Goal: Use online tool/utility: Utilize a website feature to perform a specific function

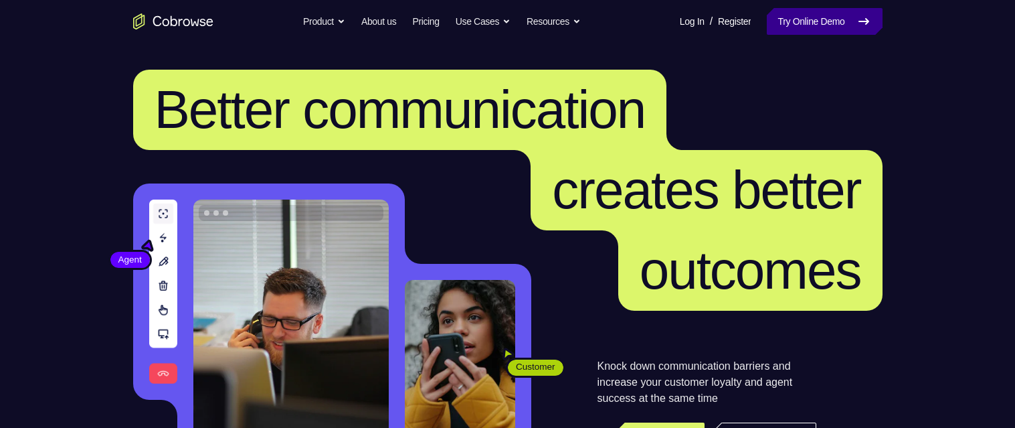
click at [794, 20] on link "Try Online Demo" at bounding box center [824, 21] width 115 height 27
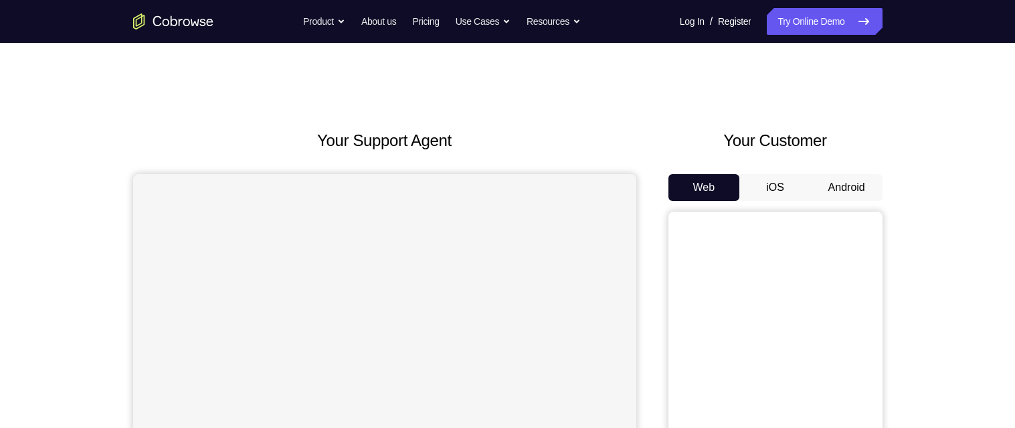
click at [873, 189] on button "Android" at bounding box center [847, 187] width 72 height 27
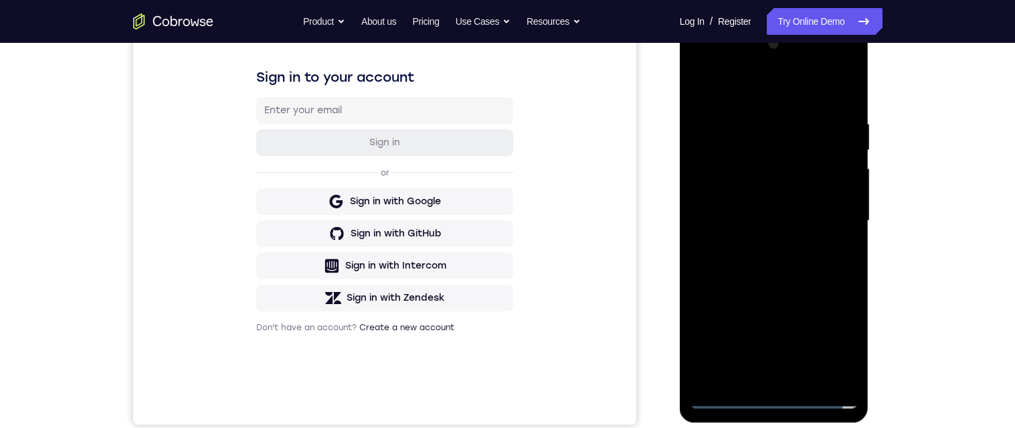
click at [778, 395] on div at bounding box center [774, 220] width 169 height 375
click at [830, 348] on div at bounding box center [774, 220] width 169 height 375
click at [764, 83] on div at bounding box center [774, 220] width 169 height 375
click at [769, 90] on div at bounding box center [774, 220] width 169 height 375
click at [831, 219] on div at bounding box center [774, 220] width 169 height 375
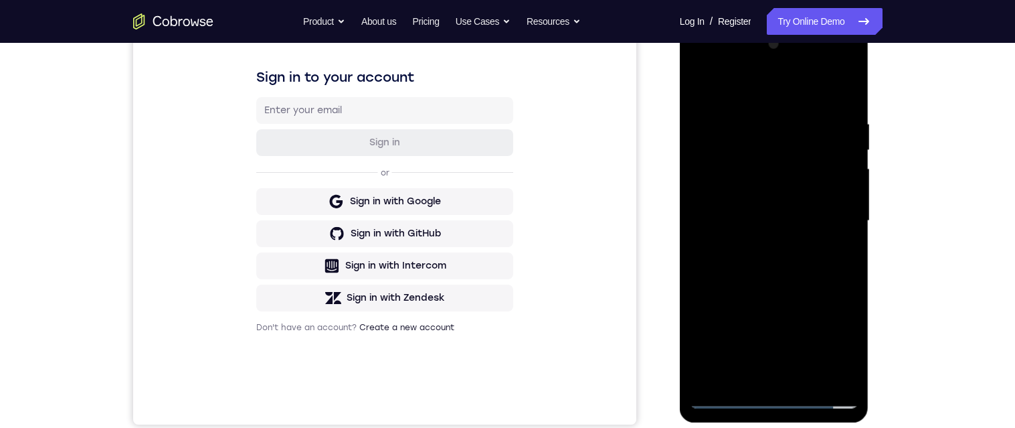
click at [761, 249] on div at bounding box center [774, 220] width 169 height 375
click at [804, 209] on div at bounding box center [774, 220] width 169 height 375
click at [795, 197] on div at bounding box center [774, 220] width 169 height 375
click at [820, 228] on div at bounding box center [774, 220] width 169 height 375
click at [820, 271] on div at bounding box center [774, 220] width 169 height 375
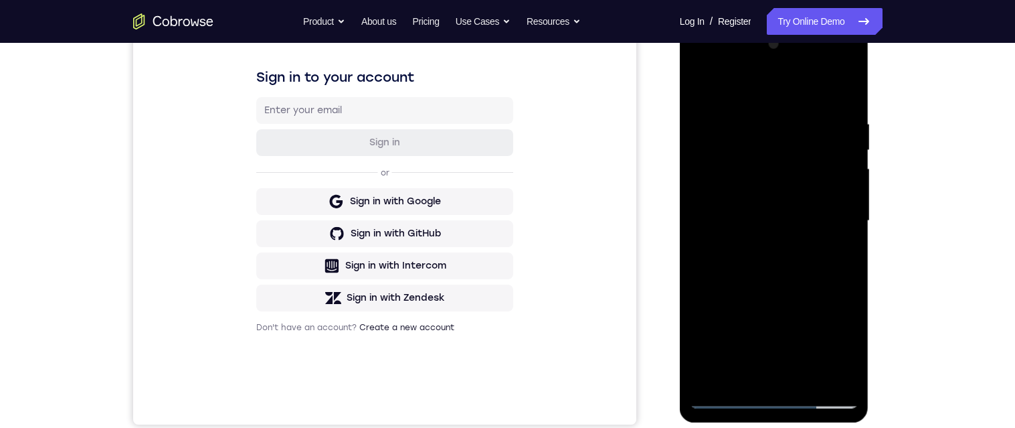
click at [834, 283] on div at bounding box center [774, 220] width 169 height 375
click at [790, 275] on div at bounding box center [774, 220] width 169 height 375
click at [814, 383] on div at bounding box center [774, 220] width 169 height 375
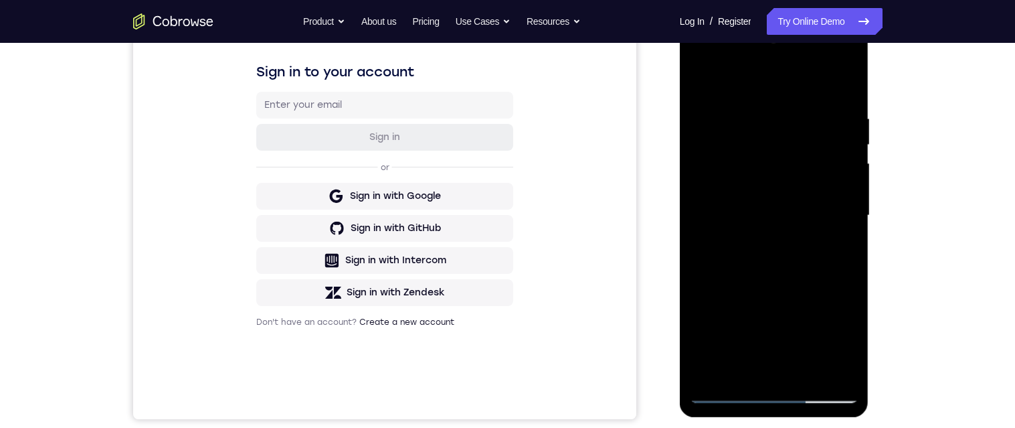
click at [807, 271] on div at bounding box center [774, 215] width 169 height 375
click at [846, 242] on div at bounding box center [774, 215] width 169 height 375
click at [788, 260] on div at bounding box center [774, 215] width 169 height 375
click at [841, 244] on div at bounding box center [774, 215] width 169 height 375
click at [698, 79] on div at bounding box center [774, 215] width 169 height 375
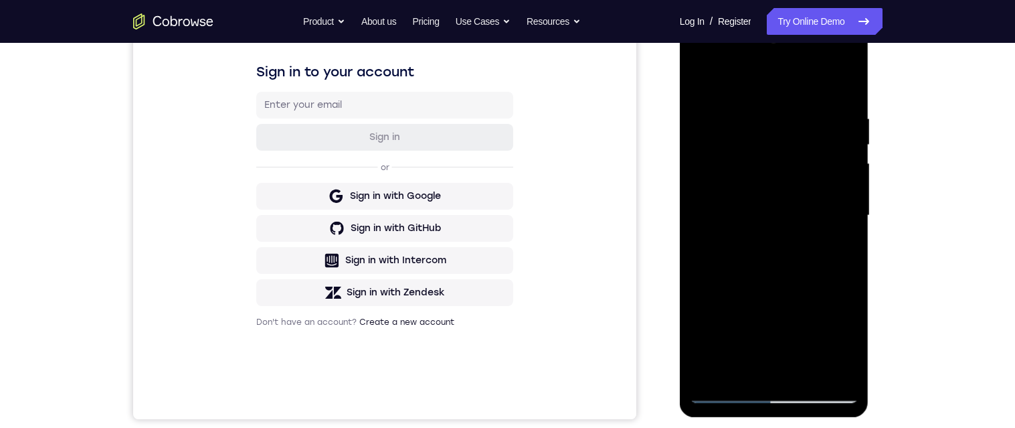
click at [775, 288] on div at bounding box center [774, 215] width 169 height 375
click at [850, 245] on div at bounding box center [774, 215] width 169 height 375
click at [701, 90] on div at bounding box center [774, 215] width 169 height 375
click at [796, 230] on div at bounding box center [774, 215] width 169 height 375
click at [837, 243] on div at bounding box center [774, 215] width 169 height 375
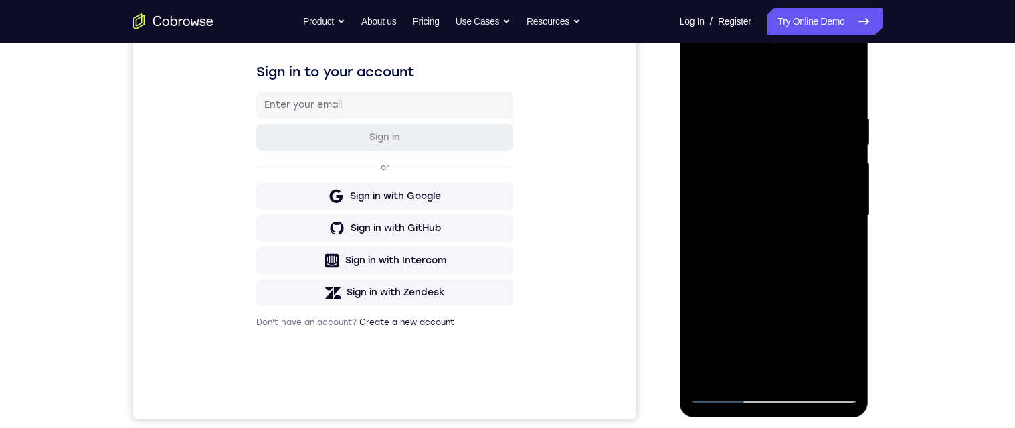
click at [848, 252] on div at bounding box center [774, 215] width 169 height 375
click at [837, 248] on div at bounding box center [774, 215] width 169 height 375
click at [701, 80] on div at bounding box center [774, 215] width 169 height 375
click at [826, 222] on div at bounding box center [774, 215] width 169 height 375
click at [839, 250] on div at bounding box center [774, 215] width 169 height 375
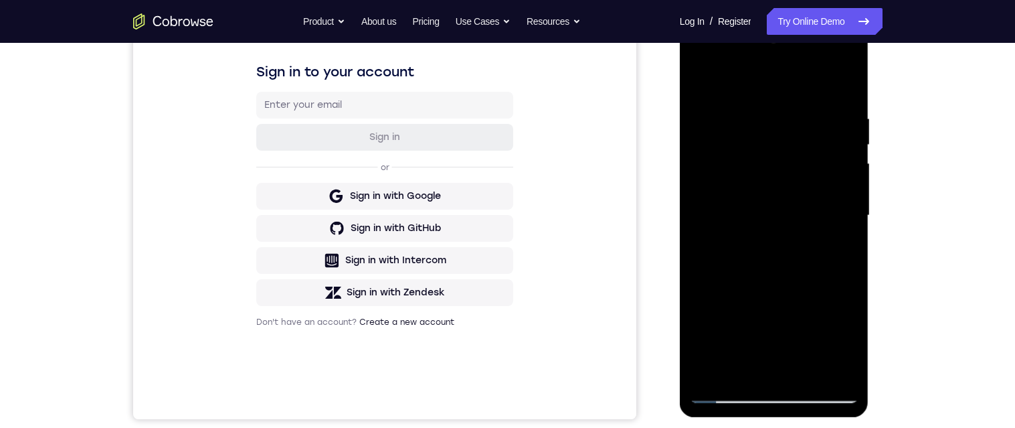
click at [842, 248] on div at bounding box center [774, 215] width 169 height 375
click at [698, 82] on div at bounding box center [774, 215] width 169 height 375
click at [831, 253] on div at bounding box center [774, 215] width 169 height 375
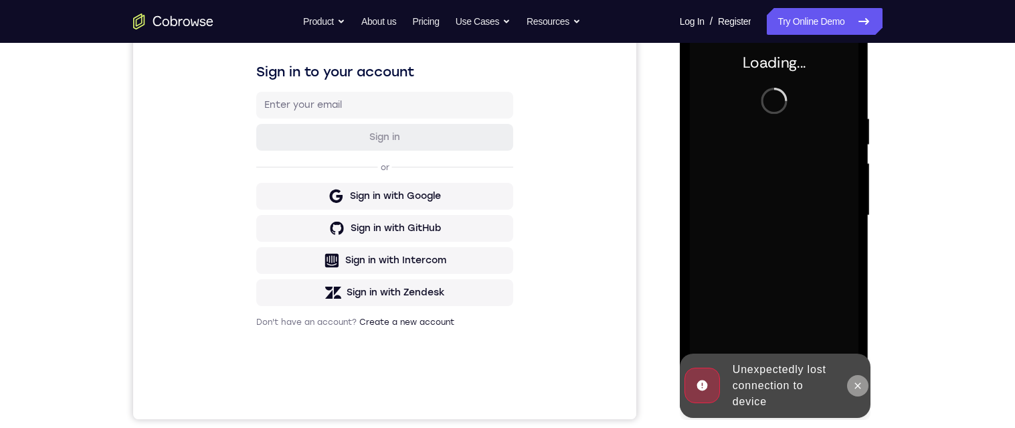
click at [864, 379] on button at bounding box center [857, 385] width 21 height 21
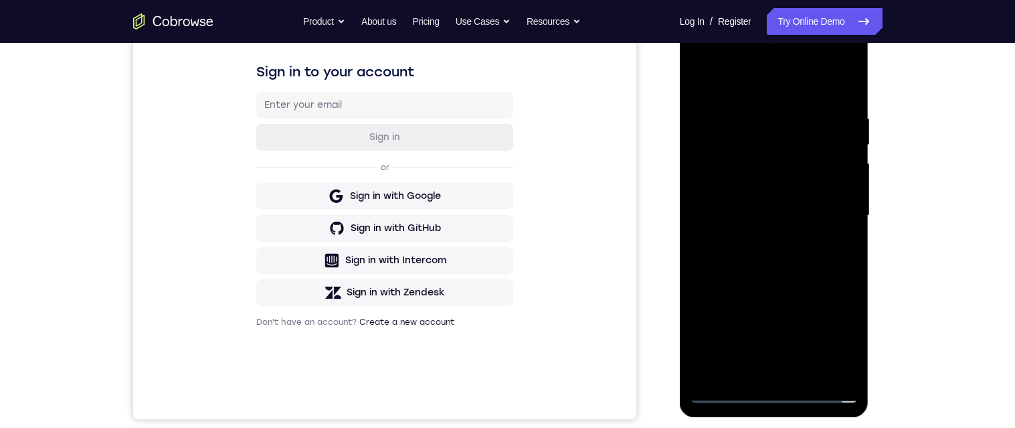
click at [783, 395] on div at bounding box center [774, 215] width 169 height 375
click at [842, 345] on div at bounding box center [774, 215] width 169 height 375
click at [790, 90] on div at bounding box center [774, 215] width 169 height 375
click at [830, 221] on div at bounding box center [774, 215] width 169 height 375
click at [757, 244] on div at bounding box center [774, 215] width 169 height 375
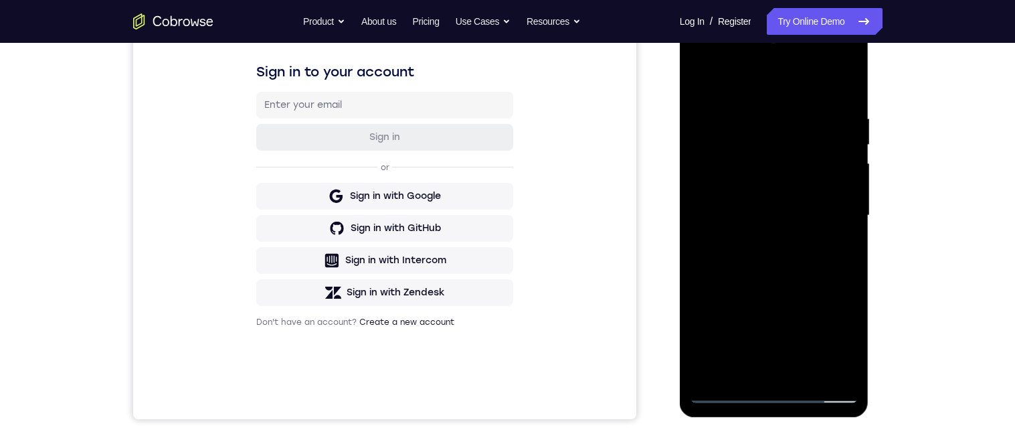
click at [759, 238] on div at bounding box center [774, 215] width 169 height 375
click at [819, 201] on div at bounding box center [774, 215] width 169 height 375
click at [818, 199] on div at bounding box center [774, 215] width 169 height 375
click at [818, 222] on div at bounding box center [774, 215] width 169 height 375
click at [819, 263] on div at bounding box center [774, 215] width 169 height 375
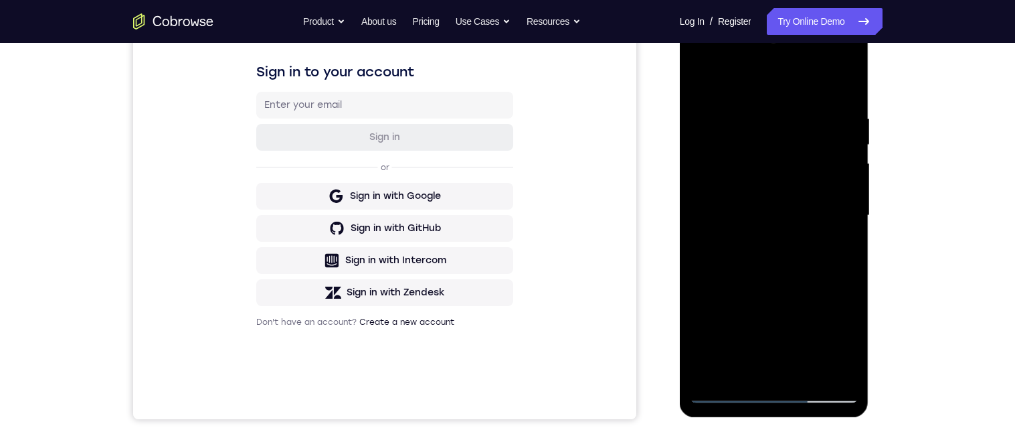
click at [806, 258] on div at bounding box center [774, 215] width 169 height 375
click at [831, 274] on div at bounding box center [774, 215] width 169 height 375
click at [260, 372] on div "Sign in to your account Sign in or Sign in with Google Sign in with GitHub Sign…" at bounding box center [383, 195] width 503 height 448
click at [755, 115] on div at bounding box center [774, 215] width 169 height 375
click at [855, 174] on div at bounding box center [774, 215] width 169 height 375
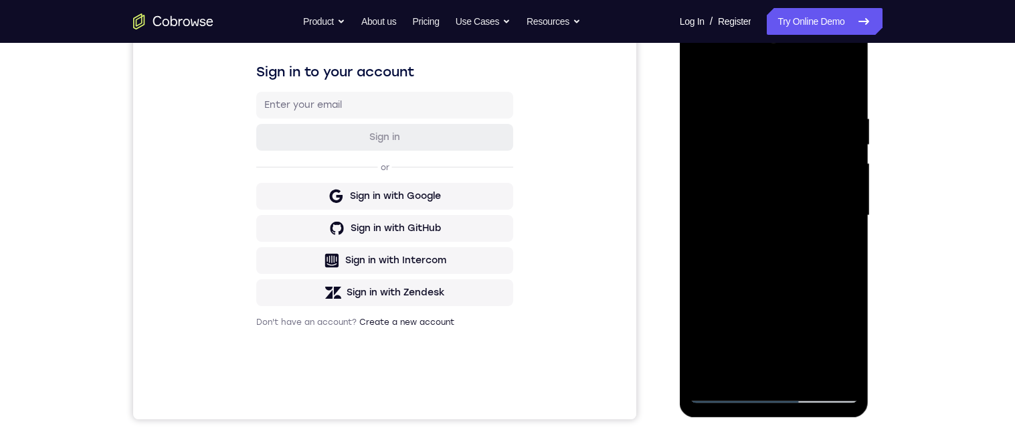
click at [856, 183] on div at bounding box center [774, 215] width 169 height 375
click at [834, 366] on div at bounding box center [774, 215] width 169 height 375
click at [761, 369] on div at bounding box center [774, 215] width 169 height 375
click at [814, 209] on div at bounding box center [774, 215] width 169 height 375
click at [810, 373] on div at bounding box center [774, 215] width 169 height 375
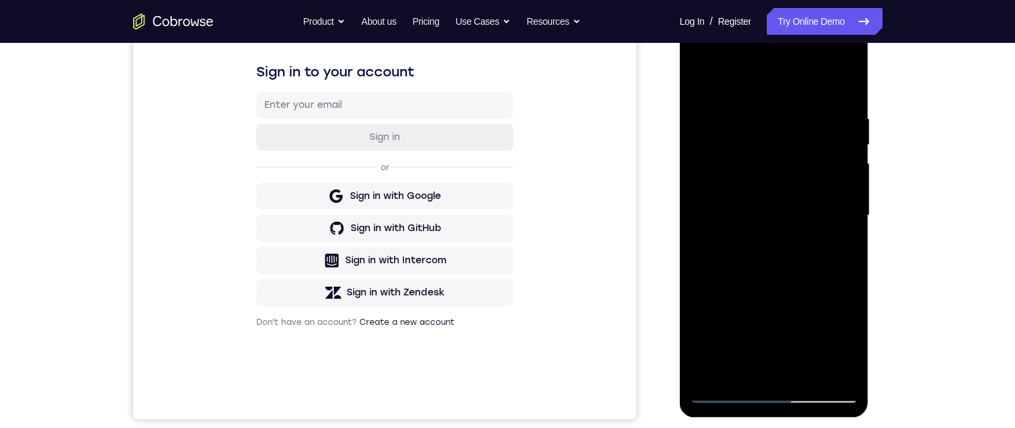
click at [845, 371] on div at bounding box center [774, 215] width 169 height 375
click at [844, 86] on div at bounding box center [774, 215] width 169 height 375
click at [816, 374] on div at bounding box center [774, 215] width 169 height 375
click at [795, 270] on div at bounding box center [774, 215] width 169 height 375
click at [842, 238] on div at bounding box center [774, 215] width 169 height 375
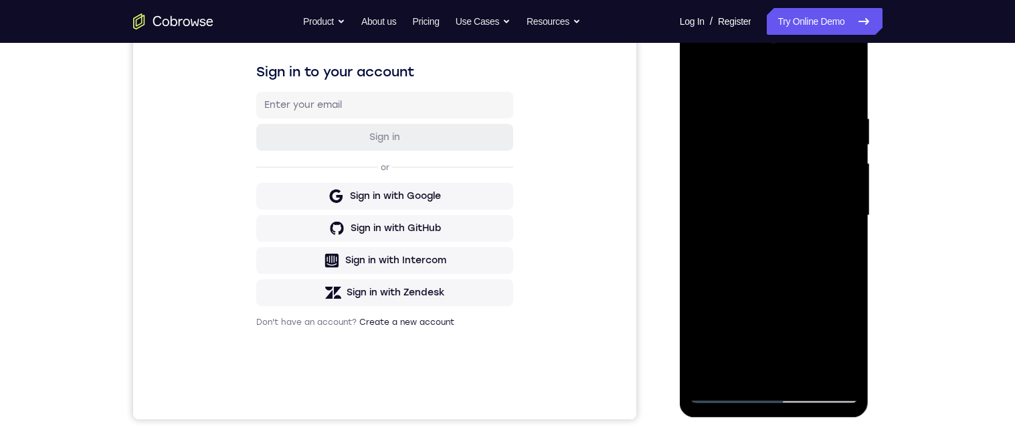
click at [776, 254] on div at bounding box center [774, 215] width 169 height 375
click at [842, 247] on div at bounding box center [774, 215] width 169 height 375
click at [844, 249] on div at bounding box center [774, 215] width 169 height 375
click at [702, 82] on div at bounding box center [774, 215] width 169 height 375
click at [762, 250] on div at bounding box center [774, 215] width 169 height 375
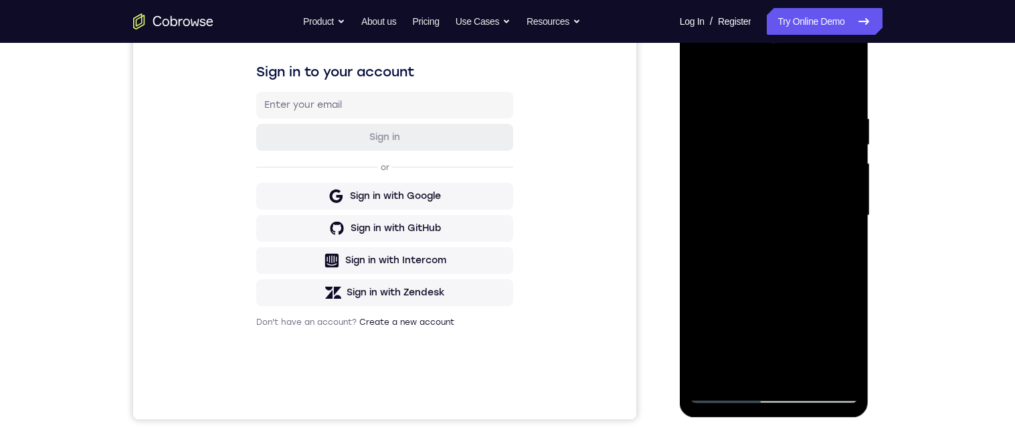
click at [834, 248] on div at bounding box center [774, 215] width 169 height 375
click at [699, 86] on div at bounding box center [774, 215] width 169 height 375
click at [814, 227] on div at bounding box center [774, 215] width 169 height 375
click at [814, 336] on div at bounding box center [774, 215] width 169 height 375
click at [837, 339] on div at bounding box center [774, 215] width 169 height 375
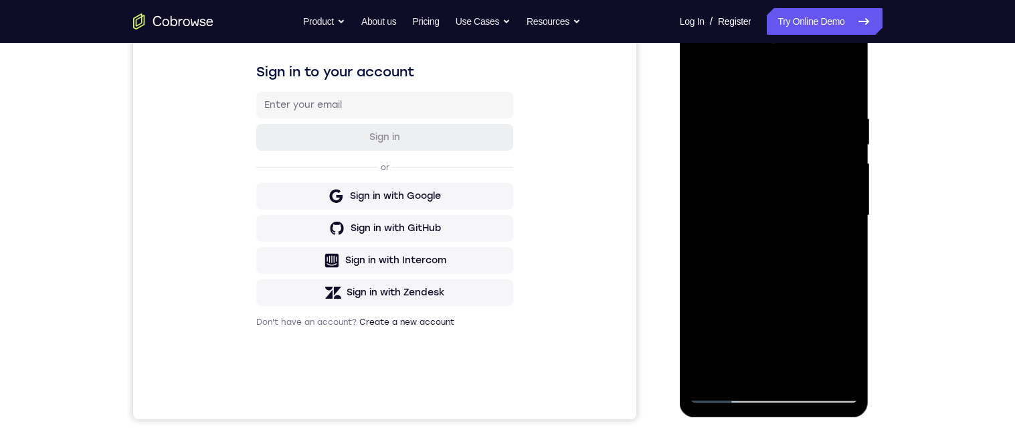
click at [835, 246] on div at bounding box center [774, 215] width 169 height 375
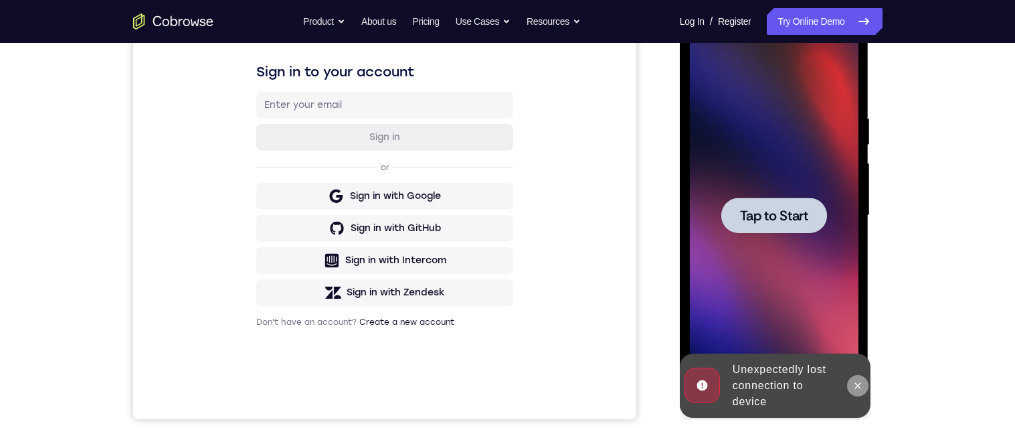
click at [863, 382] on icon at bounding box center [858, 385] width 11 height 11
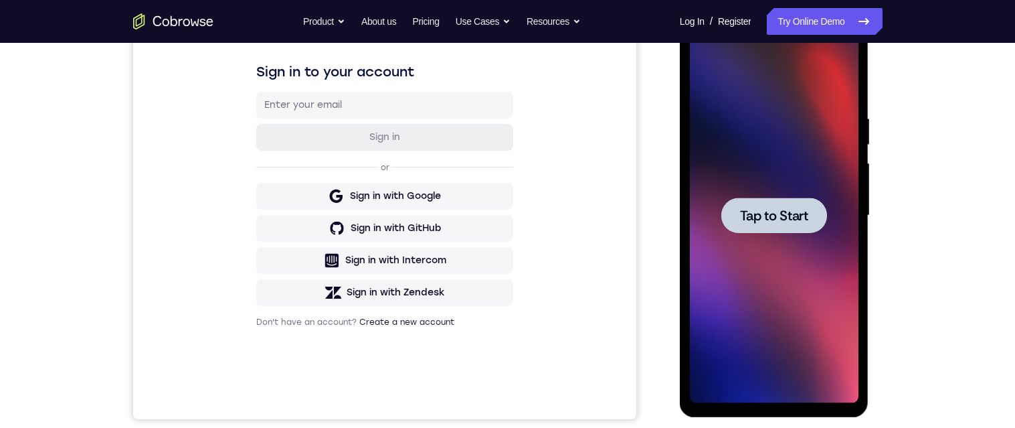
click at [792, 221] on span "Tap to Start" at bounding box center [774, 215] width 68 height 13
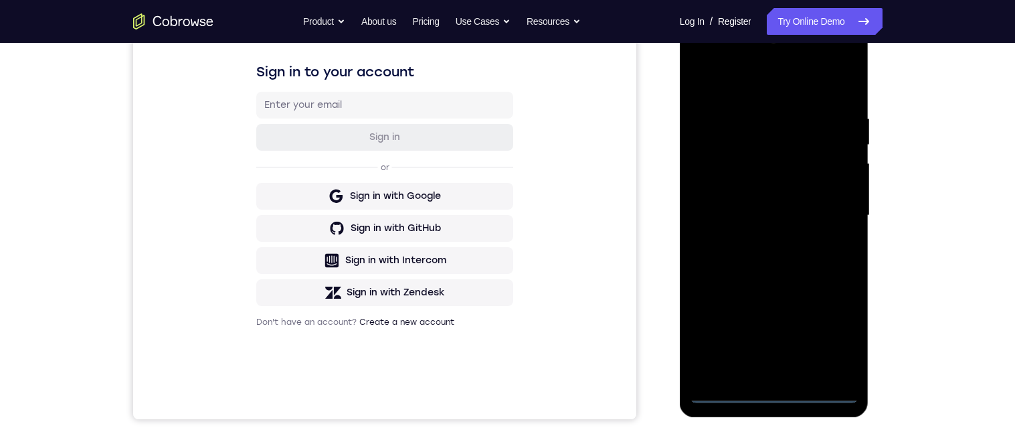
click at [782, 396] on div at bounding box center [774, 215] width 169 height 375
click at [831, 258] on div at bounding box center [774, 215] width 169 height 375
click at [784, 395] on div at bounding box center [774, 215] width 169 height 375
click at [836, 345] on div at bounding box center [774, 215] width 169 height 375
click at [747, 82] on div at bounding box center [774, 215] width 169 height 375
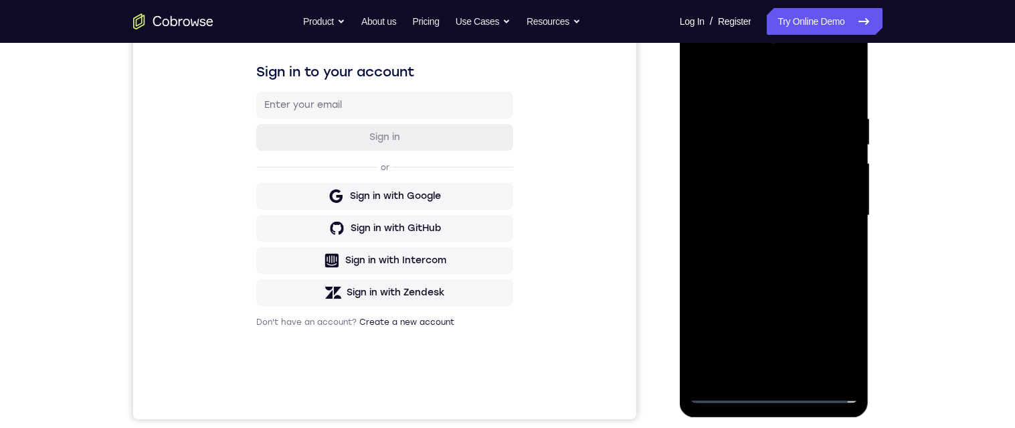
click at [838, 217] on div at bounding box center [774, 215] width 169 height 375
click at [768, 376] on div at bounding box center [774, 215] width 169 height 375
click at [818, 217] on div at bounding box center [774, 215] width 169 height 375
click at [796, 195] on div at bounding box center [774, 215] width 169 height 375
click at [822, 226] on div at bounding box center [774, 215] width 169 height 375
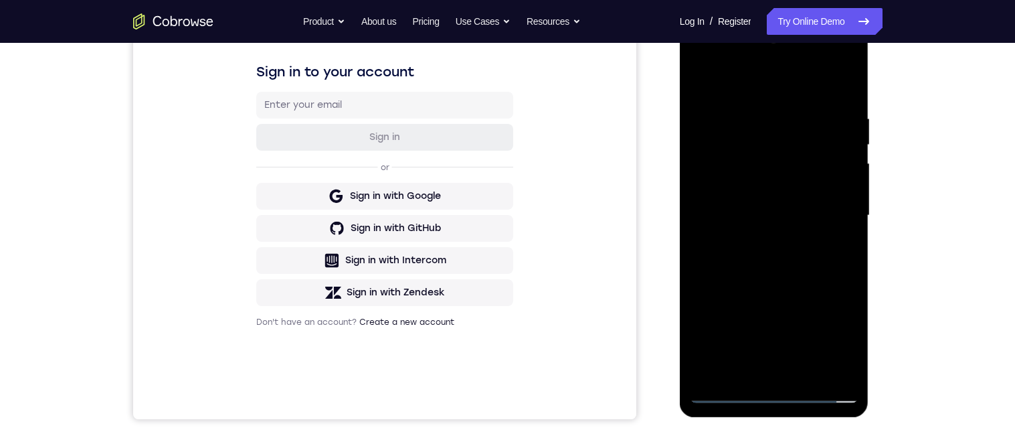
click at [825, 226] on div at bounding box center [774, 215] width 169 height 375
click at [829, 222] on div at bounding box center [774, 215] width 169 height 375
click at [816, 266] on div at bounding box center [774, 215] width 169 height 375
click at [819, 259] on div at bounding box center [774, 215] width 169 height 375
click at [820, 266] on div at bounding box center [774, 215] width 169 height 375
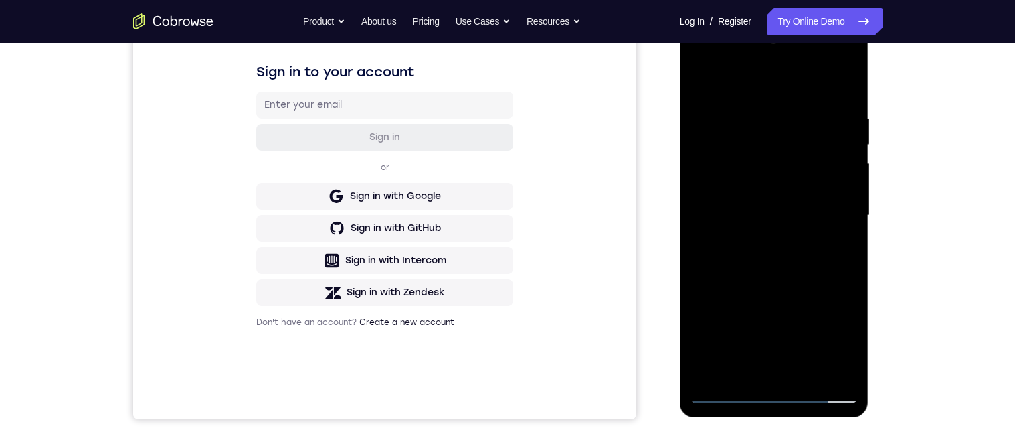
click at [842, 279] on div at bounding box center [774, 215] width 169 height 375
click at [816, 374] on div at bounding box center [774, 215] width 169 height 375
click at [779, 269] on div at bounding box center [774, 215] width 169 height 375
click at [844, 248] on div at bounding box center [774, 215] width 169 height 375
click at [781, 230] on div at bounding box center [774, 215] width 169 height 375
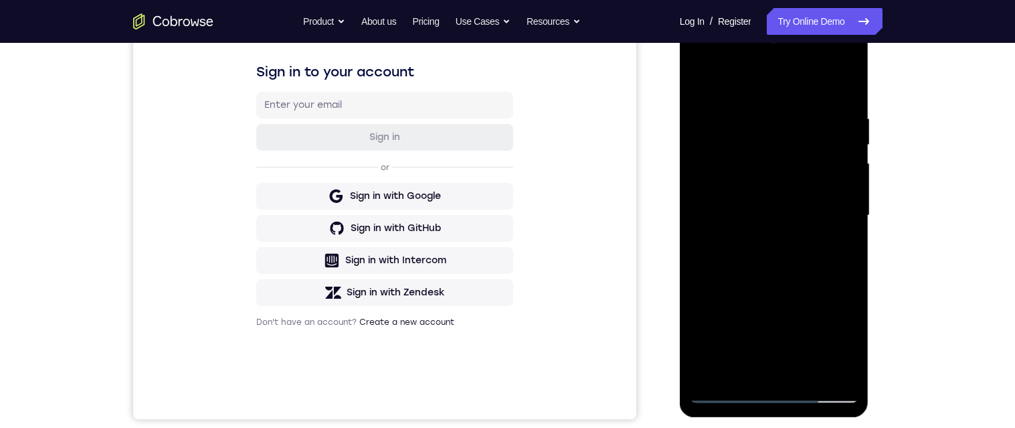
click at [846, 247] on div at bounding box center [774, 215] width 169 height 375
click at [701, 79] on div at bounding box center [774, 215] width 169 height 375
click at [775, 314] on div at bounding box center [774, 215] width 169 height 375
click at [835, 244] on div at bounding box center [774, 215] width 169 height 375
click at [697, 84] on div at bounding box center [774, 215] width 169 height 375
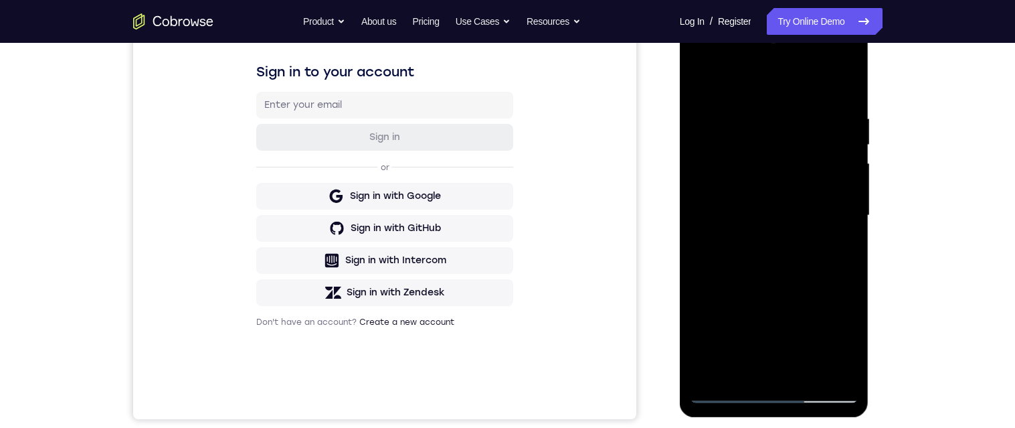
click at [763, 314] on div at bounding box center [774, 215] width 169 height 375
click at [837, 244] on div at bounding box center [774, 215] width 169 height 375
click at [705, 77] on div at bounding box center [774, 215] width 169 height 375
click at [747, 190] on div at bounding box center [774, 215] width 169 height 375
click at [707, 300] on div at bounding box center [774, 215] width 169 height 375
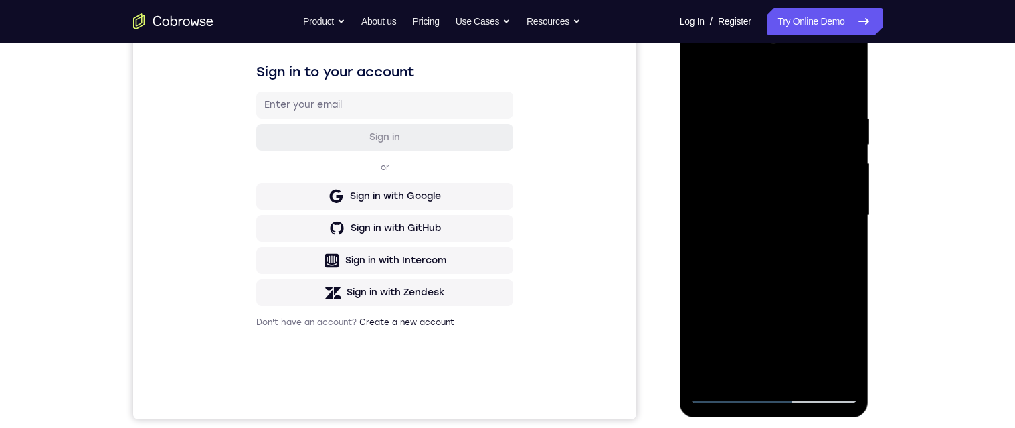
click at [707, 180] on div at bounding box center [774, 215] width 169 height 375
click at [842, 135] on div at bounding box center [774, 215] width 169 height 375
click at [852, 126] on div at bounding box center [774, 215] width 169 height 375
click at [857, 173] on div at bounding box center [774, 215] width 169 height 375
click at [856, 169] on div at bounding box center [774, 215] width 169 height 375
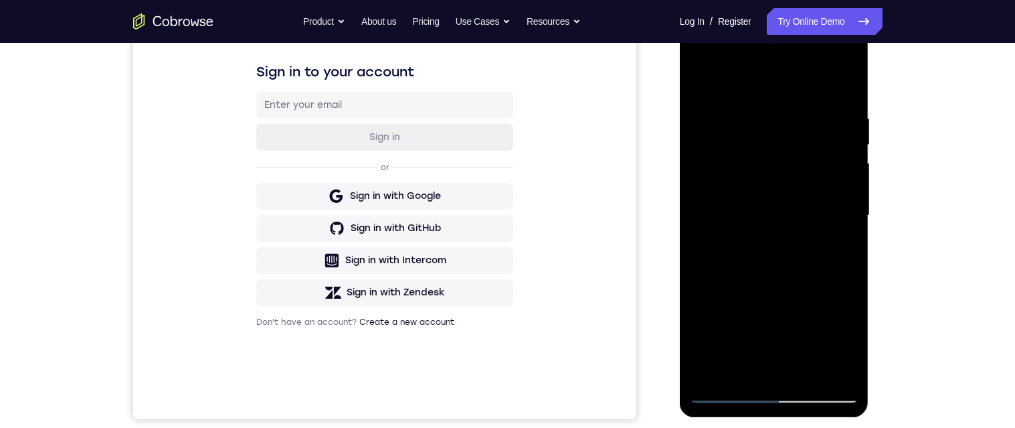
click at [857, 171] on div at bounding box center [774, 215] width 169 height 375
click at [857, 169] on div at bounding box center [774, 215] width 169 height 375
click at [846, 173] on div at bounding box center [774, 215] width 169 height 375
click at [853, 173] on div at bounding box center [774, 215] width 169 height 375
click at [846, 119] on div at bounding box center [774, 215] width 169 height 375
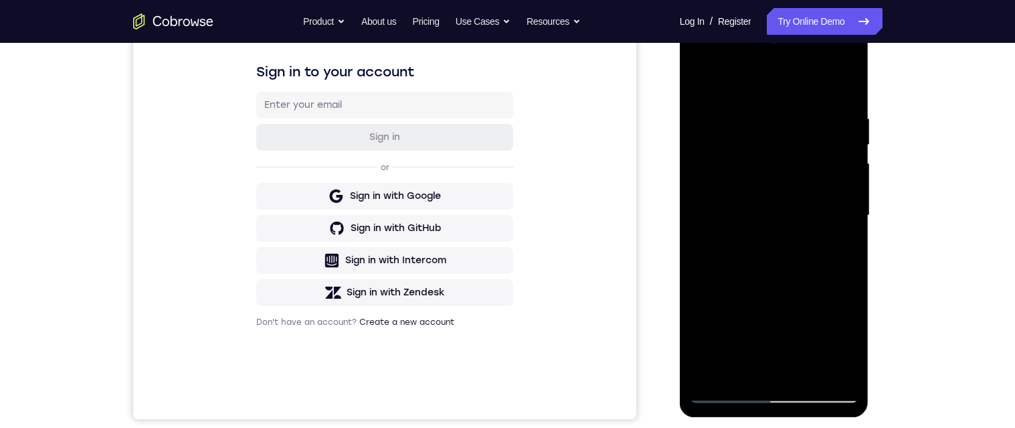
click at [851, 168] on div at bounding box center [774, 215] width 169 height 375
click at [845, 143] on div at bounding box center [774, 215] width 169 height 375
click at [850, 46] on div at bounding box center [774, 215] width 169 height 375
click at [792, 183] on div at bounding box center [774, 215] width 169 height 375
click at [702, 196] on div at bounding box center [774, 215] width 169 height 375
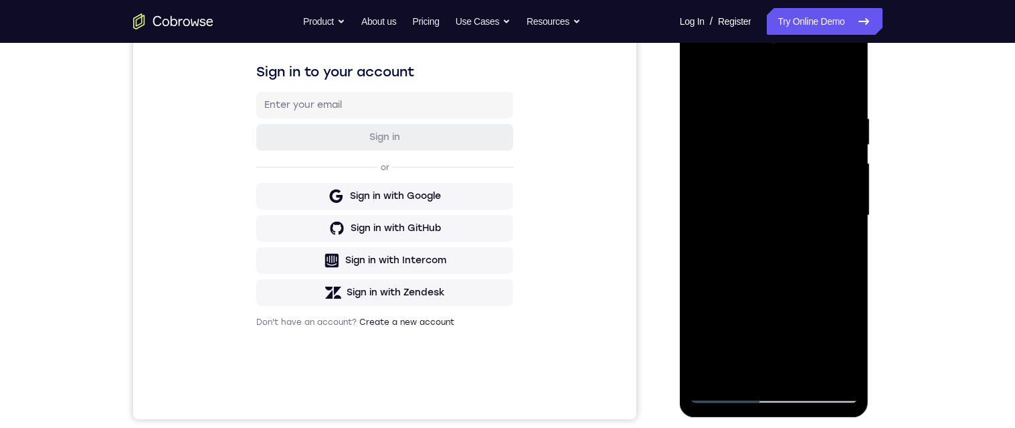
click at [857, 156] on div at bounding box center [774, 215] width 169 height 375
click at [857, 154] on div at bounding box center [774, 215] width 169 height 375
click at [857, 153] on div at bounding box center [774, 215] width 169 height 375
click at [856, 139] on div at bounding box center [774, 215] width 169 height 375
click at [857, 128] on div at bounding box center [774, 215] width 169 height 375
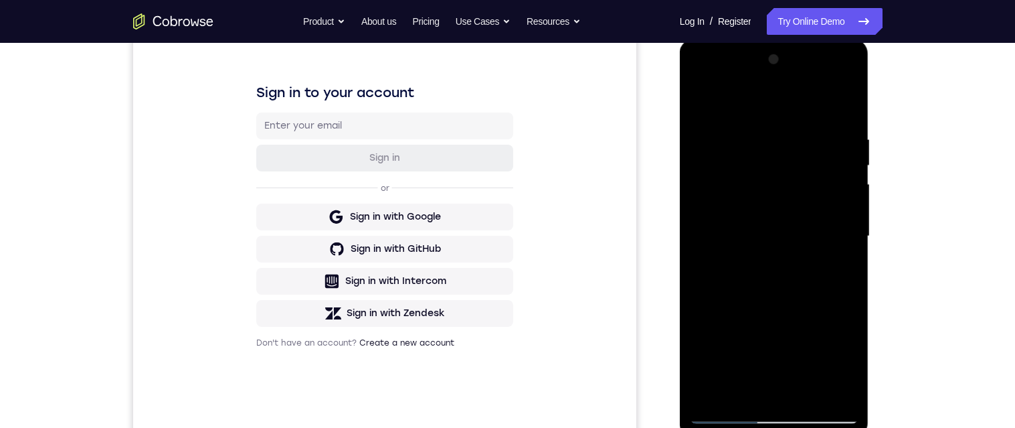
scroll to position [206, 0]
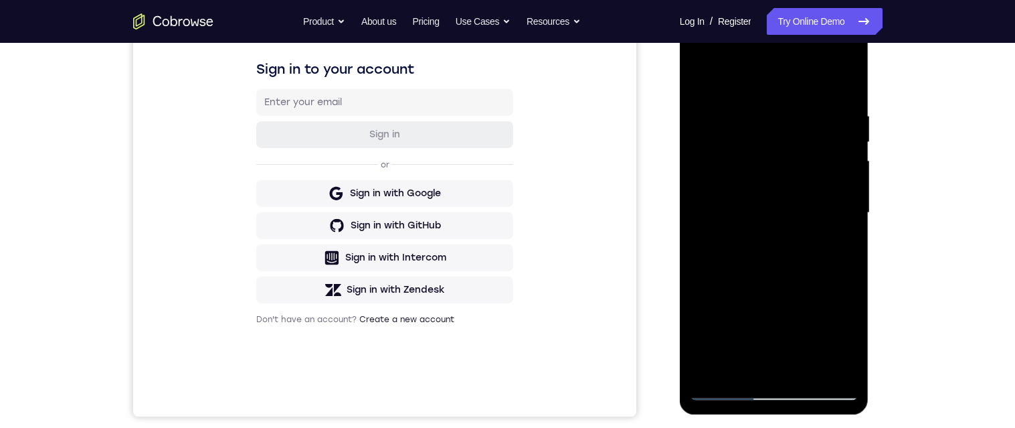
click at [846, 222] on div at bounding box center [774, 212] width 169 height 375
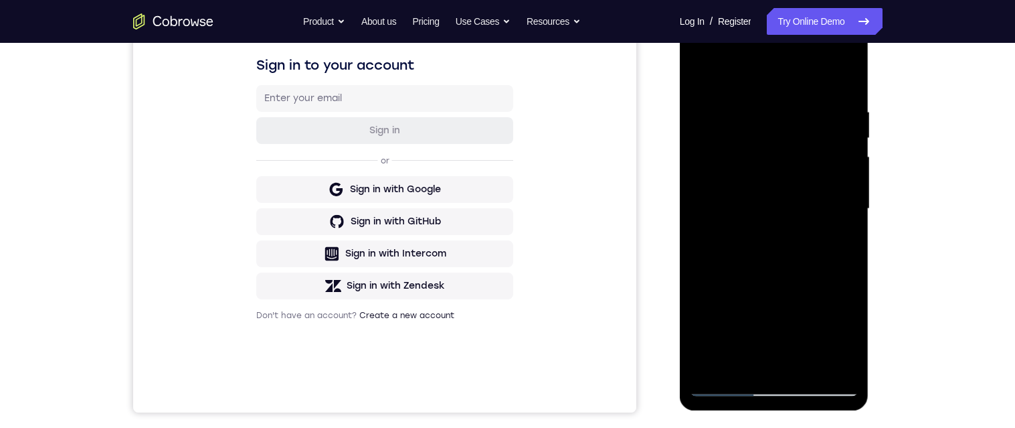
scroll to position [187, 0]
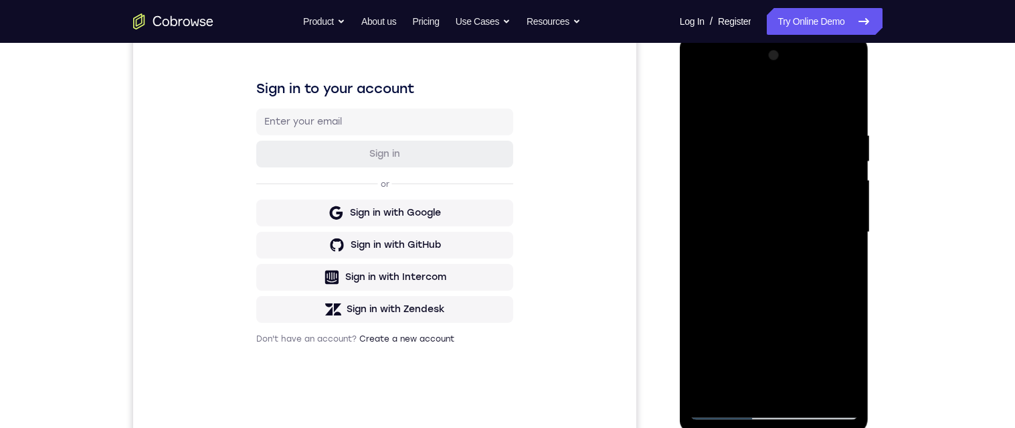
click at [699, 251] on div at bounding box center [774, 232] width 169 height 375
click at [864, 163] on div at bounding box center [774, 234] width 189 height 399
click at [857, 205] on div at bounding box center [774, 232] width 169 height 375
click at [839, 139] on div at bounding box center [774, 232] width 169 height 375
click at [850, 180] on div at bounding box center [774, 232] width 169 height 375
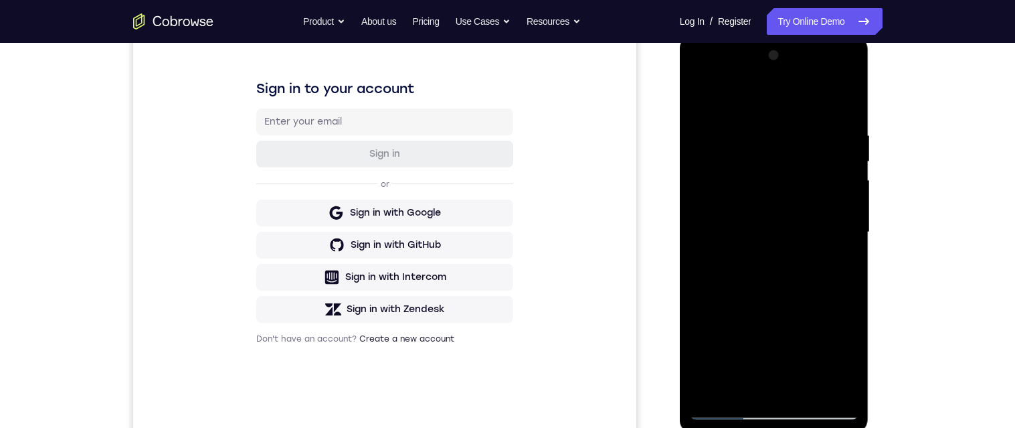
click at [846, 166] on div at bounding box center [774, 232] width 169 height 375
click at [850, 132] on div at bounding box center [774, 232] width 169 height 375
click at [857, 188] on div at bounding box center [774, 232] width 169 height 375
click at [710, 126] on div at bounding box center [774, 232] width 169 height 375
click at [707, 228] on div at bounding box center [774, 232] width 169 height 375
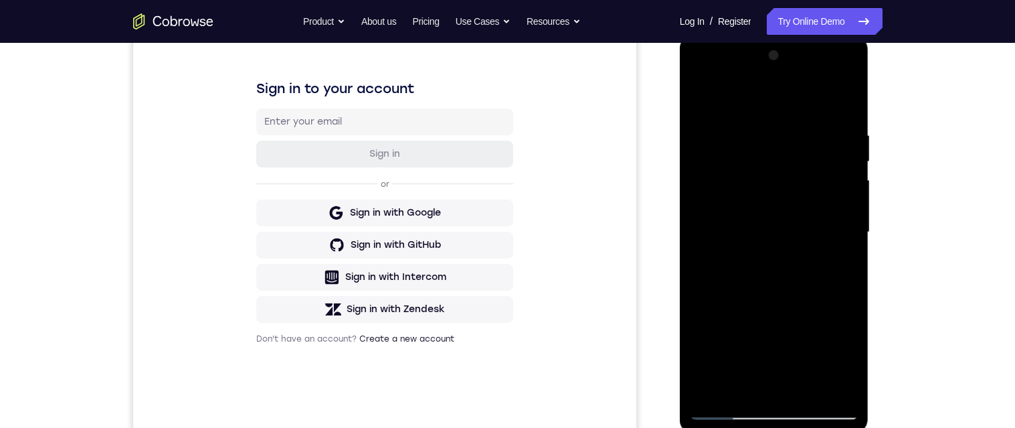
click at [698, 234] on div at bounding box center [774, 232] width 169 height 375
click at [867, 184] on div at bounding box center [774, 234] width 189 height 399
click at [856, 197] on div at bounding box center [774, 232] width 169 height 375
click at [844, 103] on div at bounding box center [774, 232] width 169 height 375
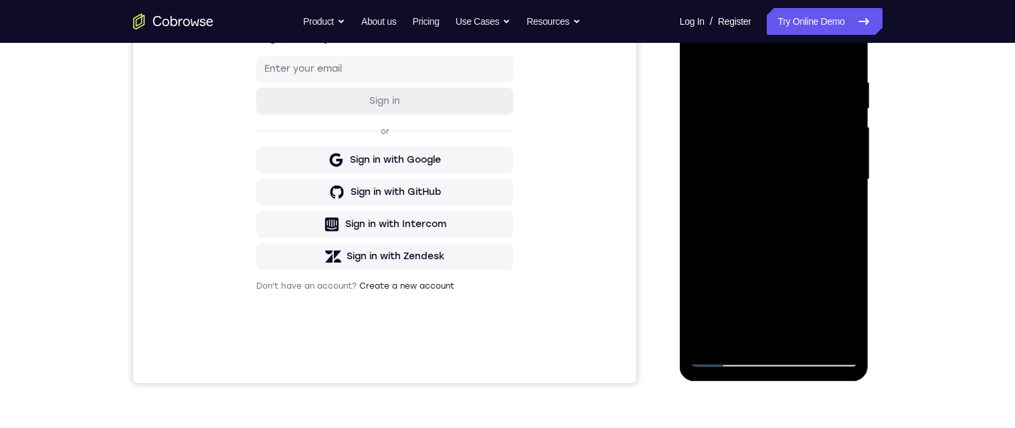
click at [810, 334] on div at bounding box center [774, 179] width 169 height 375
click at [799, 153] on div at bounding box center [774, 179] width 169 height 375
click at [838, 211] on div at bounding box center [774, 179] width 169 height 375
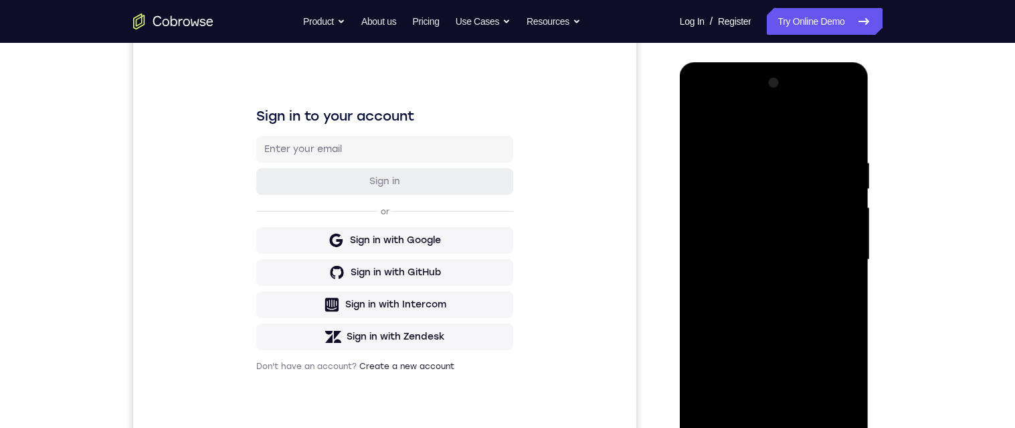
scroll to position [132, 0]
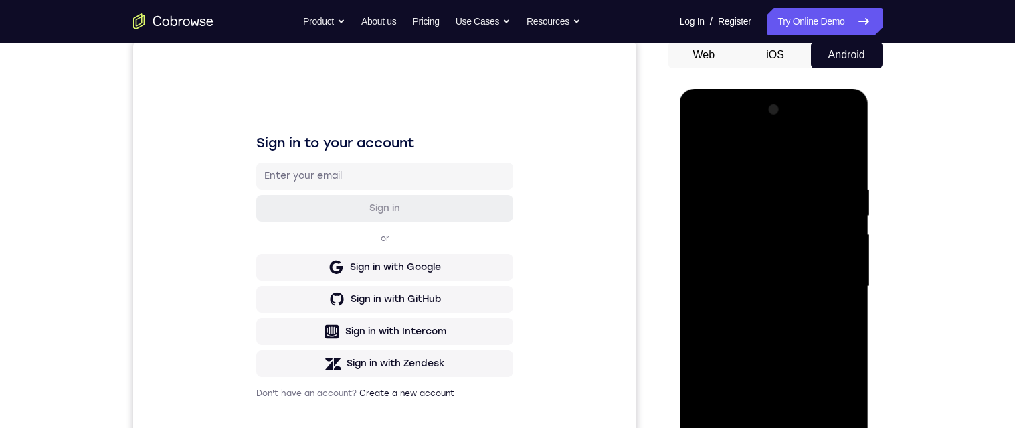
click at [701, 153] on div at bounding box center [774, 286] width 169 height 375
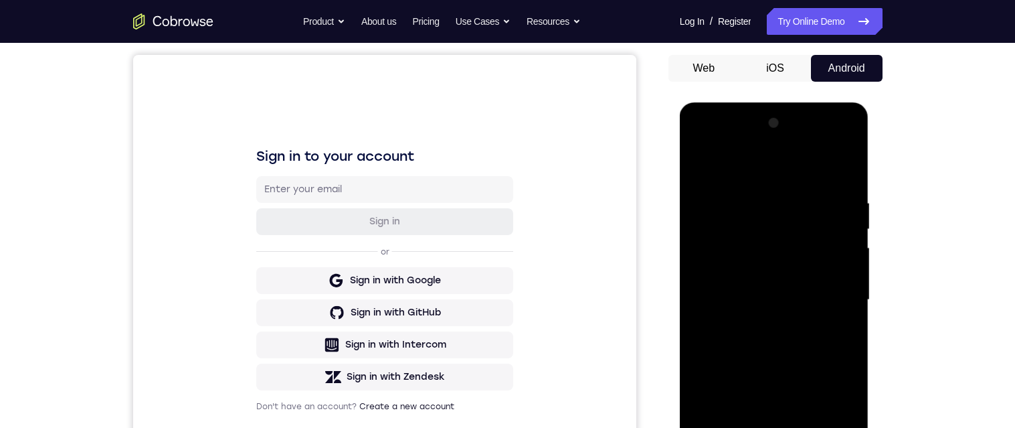
click at [708, 158] on div at bounding box center [774, 299] width 169 height 375
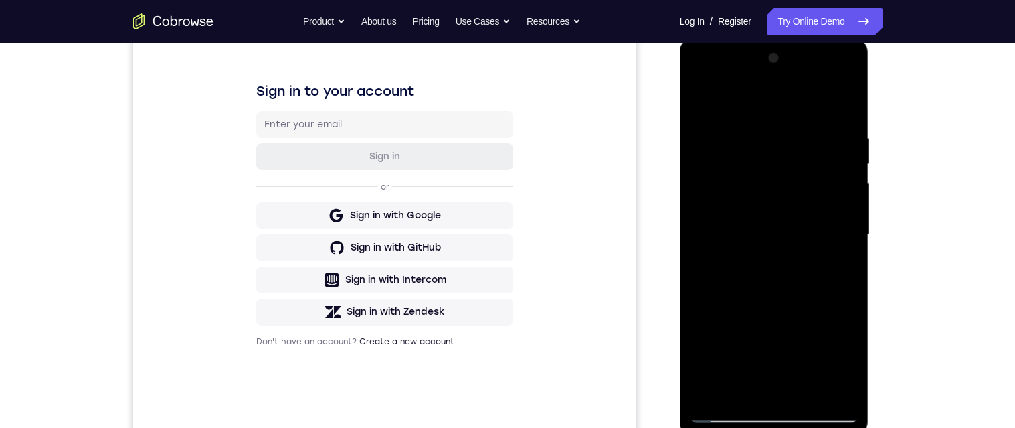
click at [758, 137] on div at bounding box center [774, 235] width 169 height 375
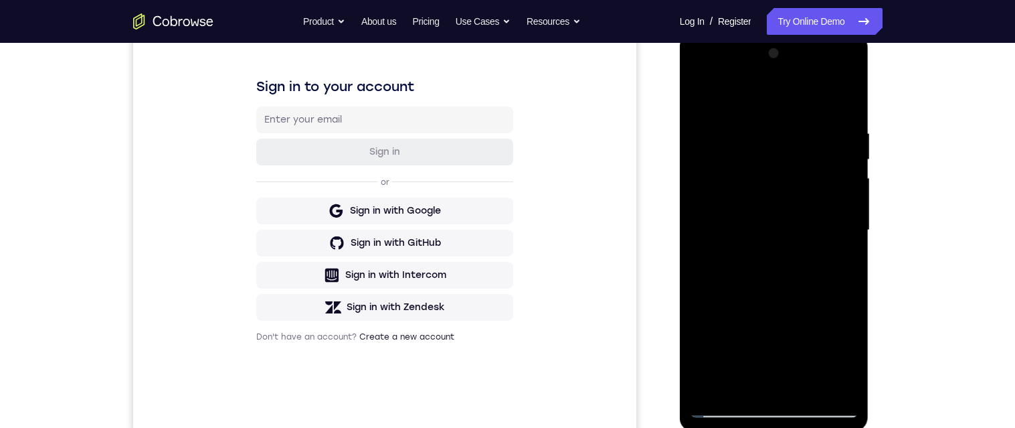
click at [828, 387] on div at bounding box center [774, 230] width 169 height 375
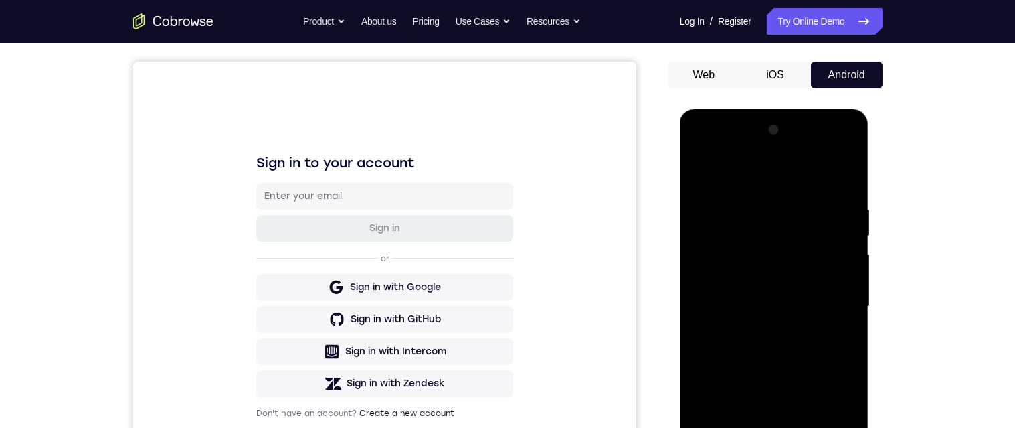
scroll to position [95, 0]
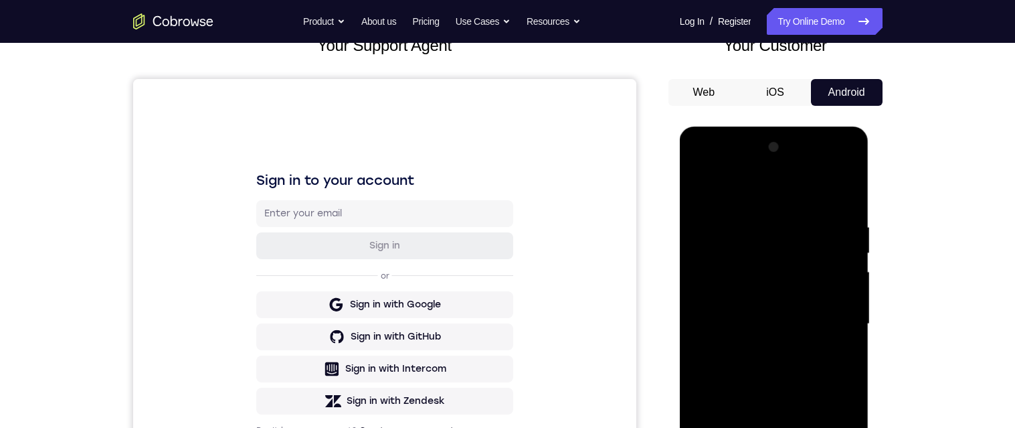
click at [849, 238] on div at bounding box center [774, 324] width 169 height 375
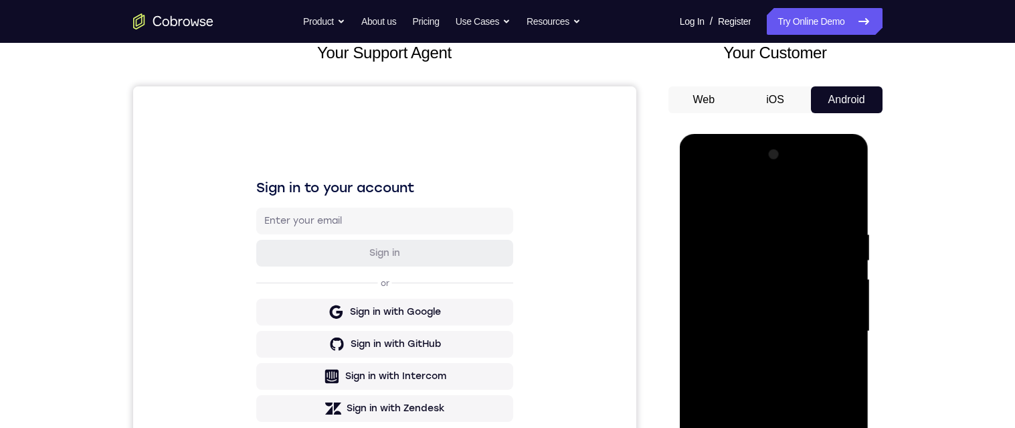
click at [844, 262] on div at bounding box center [774, 331] width 169 height 375
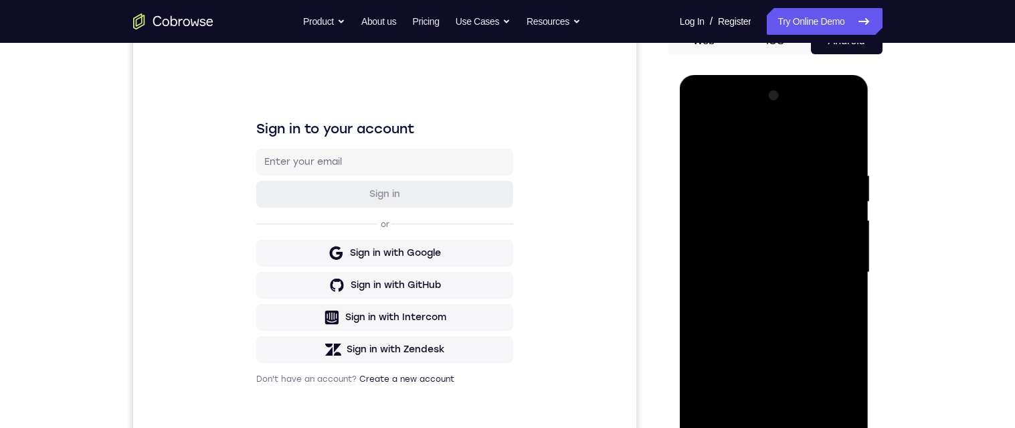
scroll to position [150, 0]
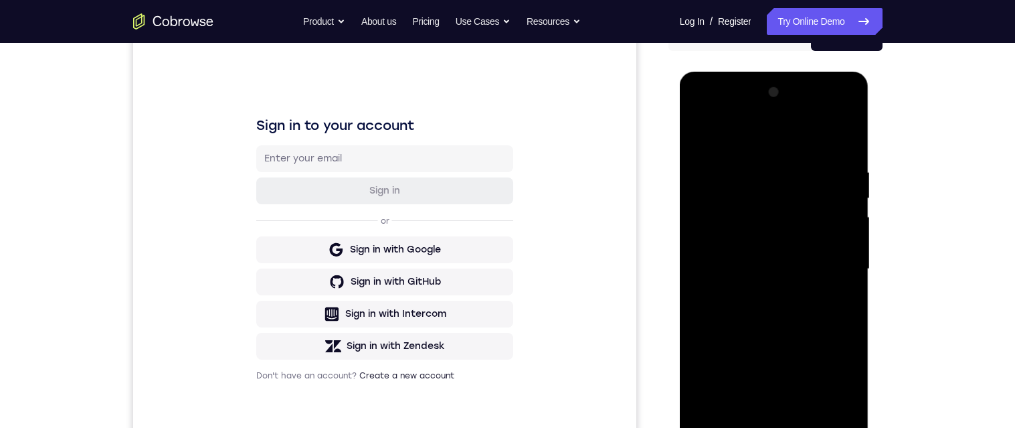
click at [849, 271] on div at bounding box center [774, 269] width 169 height 375
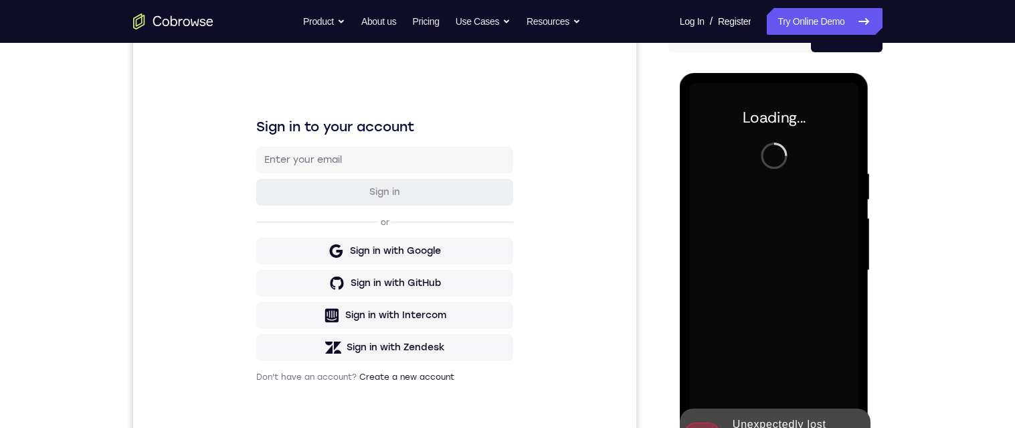
scroll to position [147, 0]
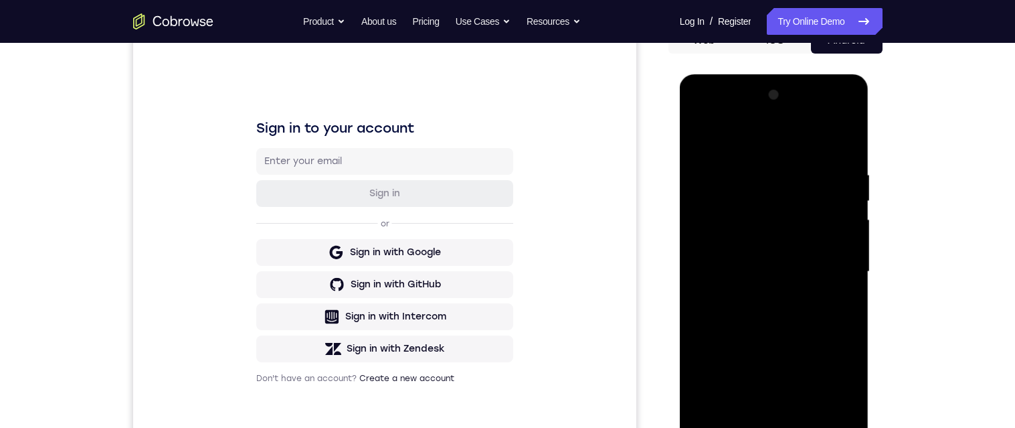
click at [774, 427] on div at bounding box center [774, 271] width 169 height 375
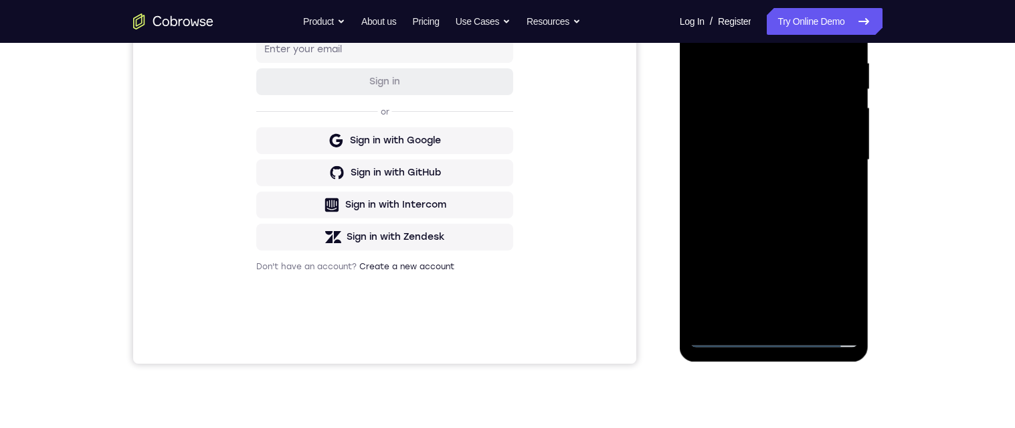
click at [832, 281] on div at bounding box center [774, 160] width 169 height 375
click at [755, 25] on div at bounding box center [774, 160] width 169 height 375
click at [832, 157] on div at bounding box center [774, 160] width 169 height 375
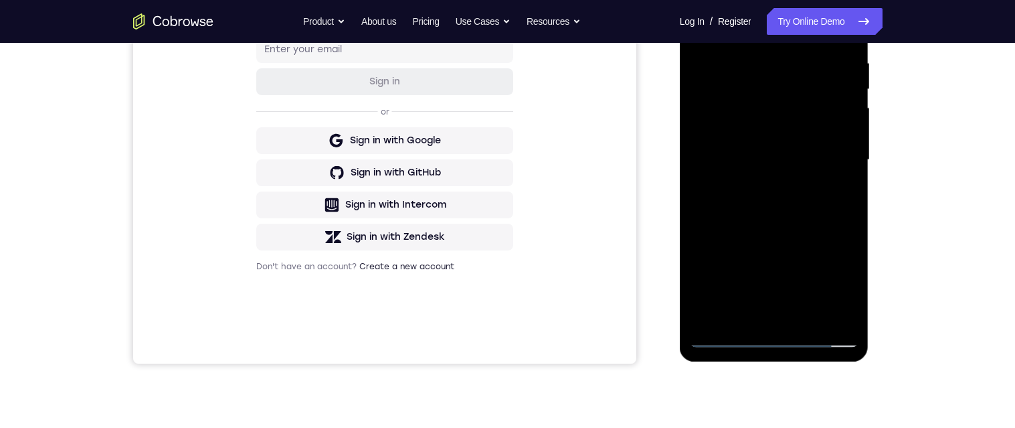
click at [759, 319] on div at bounding box center [774, 160] width 169 height 375
click at [774, 150] on div at bounding box center [774, 160] width 169 height 375
click at [768, 133] on div at bounding box center [774, 160] width 169 height 375
click at [830, 163] on div at bounding box center [774, 160] width 169 height 375
click at [838, 214] on div at bounding box center [774, 160] width 169 height 375
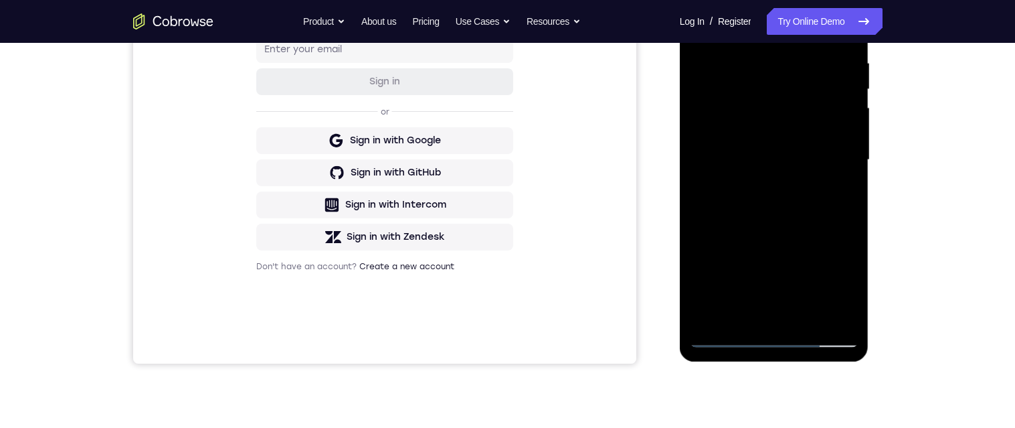
click at [830, 208] on div at bounding box center [774, 160] width 169 height 375
click at [820, 203] on div at bounding box center [774, 160] width 169 height 375
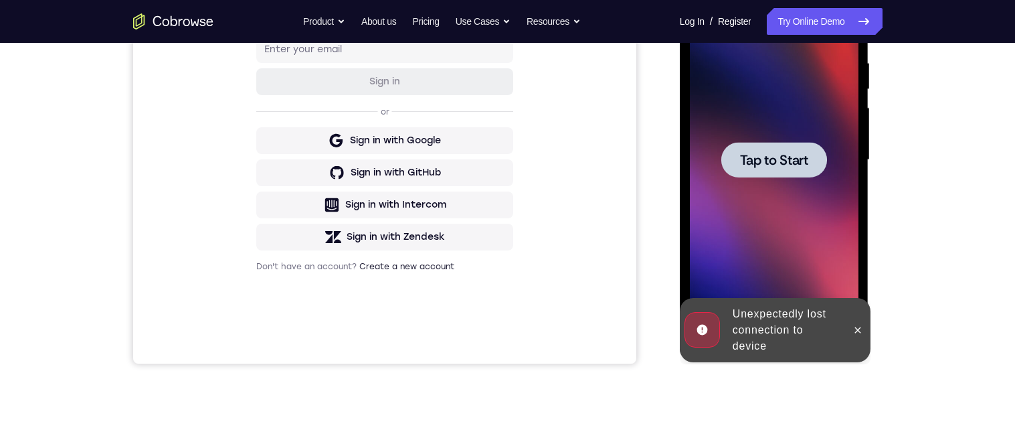
scroll to position [202, 0]
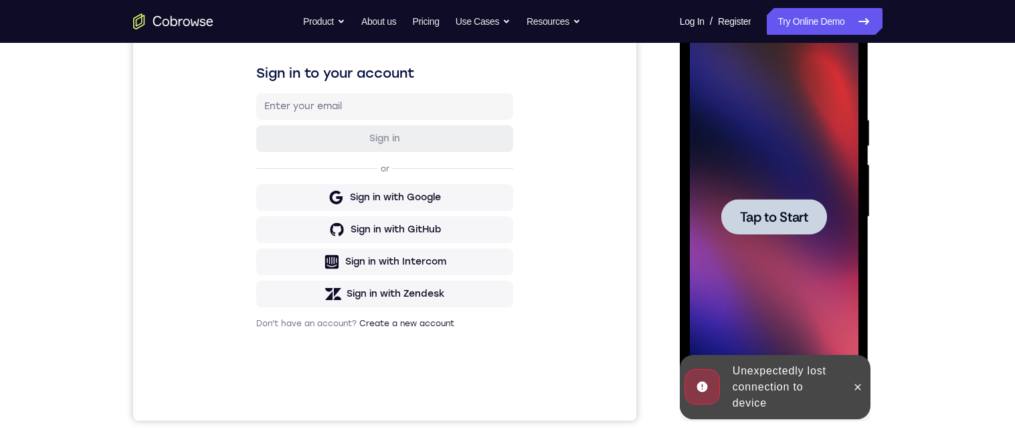
click at [858, 386] on icon at bounding box center [858, 386] width 6 height 6
click at [754, 232] on div at bounding box center [774, 216] width 106 height 35
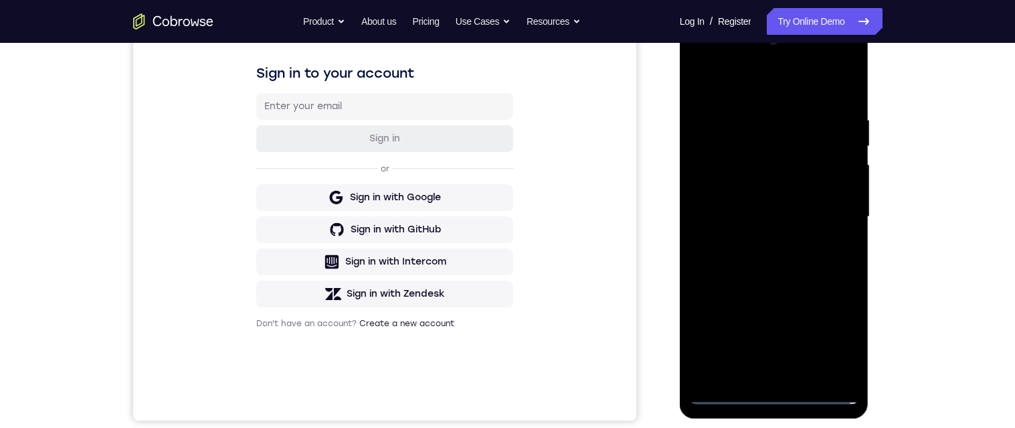
click at [784, 391] on div at bounding box center [774, 216] width 169 height 375
click at [838, 353] on div at bounding box center [774, 216] width 169 height 375
click at [761, 91] on div at bounding box center [774, 216] width 169 height 375
click at [832, 222] on div at bounding box center [774, 216] width 169 height 375
click at [757, 245] on div at bounding box center [774, 216] width 169 height 375
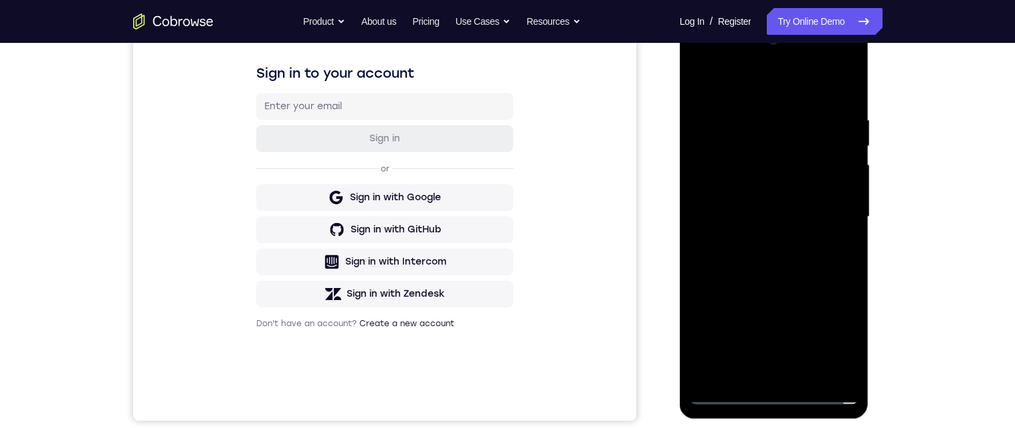
click at [814, 201] on div at bounding box center [774, 216] width 169 height 375
click at [789, 193] on div at bounding box center [774, 216] width 169 height 375
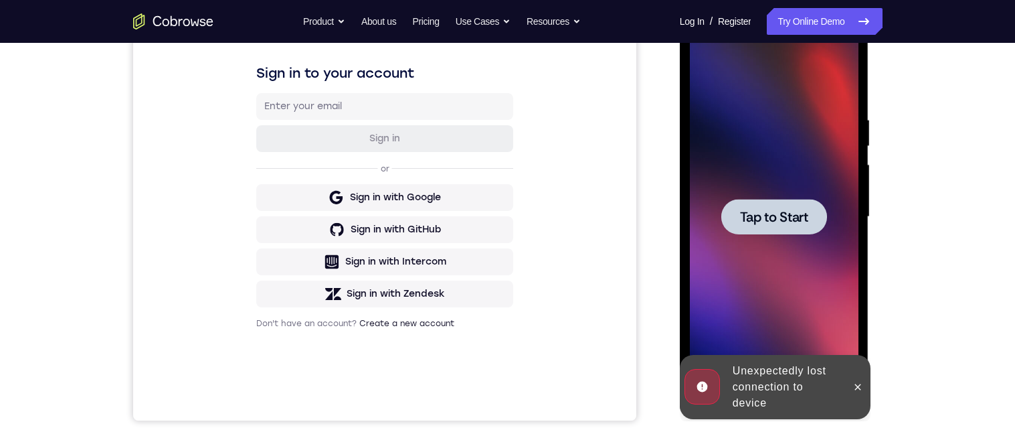
click at [812, 230] on div at bounding box center [774, 216] width 106 height 35
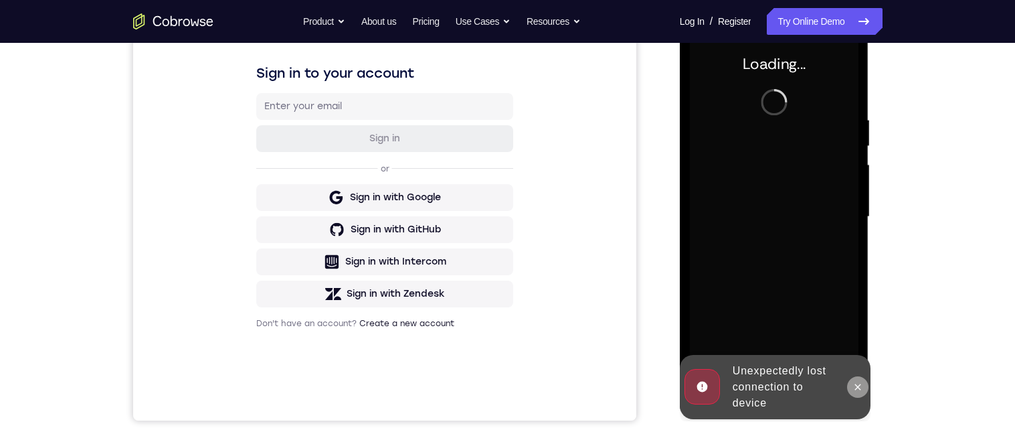
click at [858, 386] on icon at bounding box center [858, 386] width 6 height 6
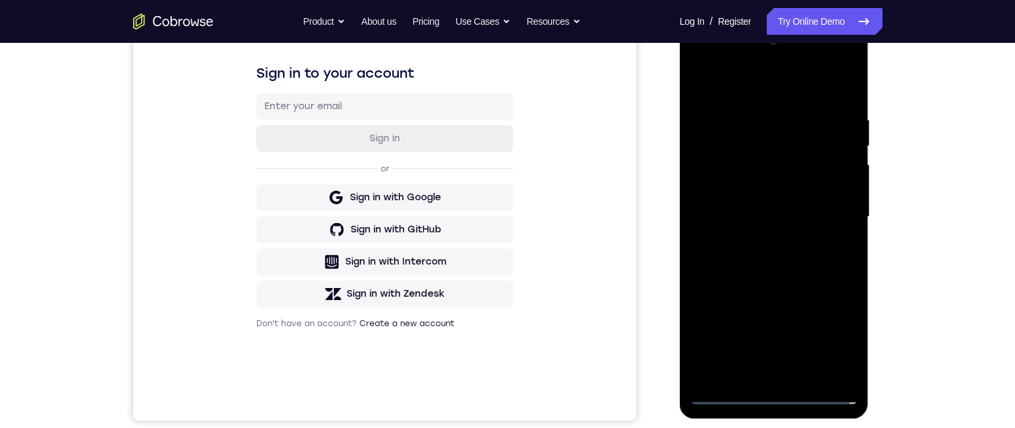
click at [779, 397] on div at bounding box center [774, 216] width 169 height 375
click at [834, 337] on div at bounding box center [774, 216] width 169 height 375
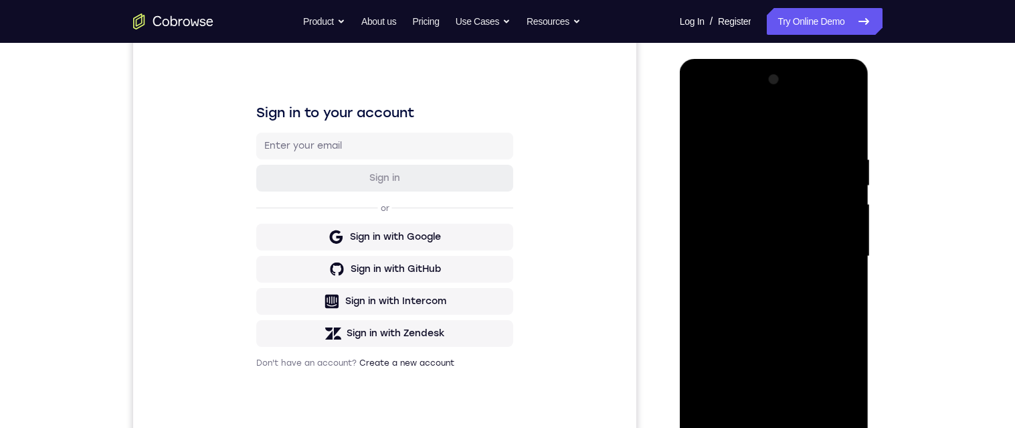
click at [796, 124] on div at bounding box center [774, 256] width 169 height 375
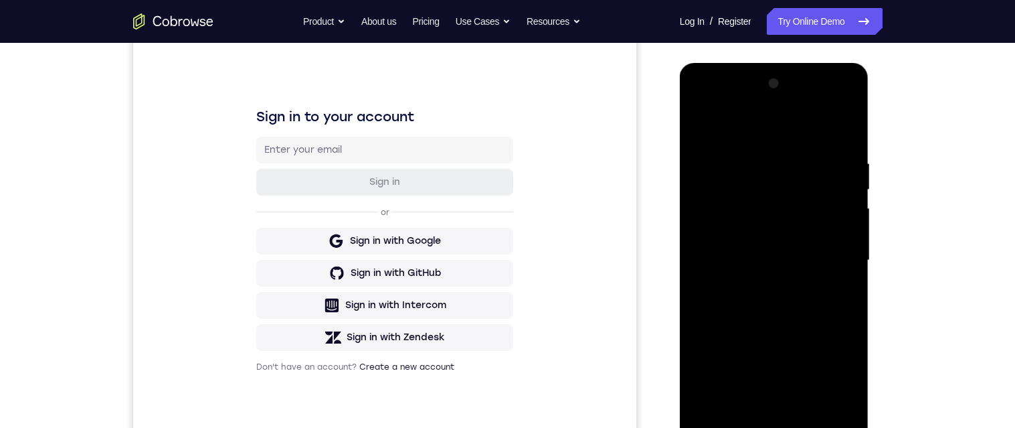
click at [837, 258] on div at bounding box center [774, 260] width 169 height 375
click at [757, 282] on div at bounding box center [774, 260] width 169 height 375
click at [822, 245] on div at bounding box center [774, 260] width 169 height 375
click at [797, 222] on div at bounding box center [774, 260] width 169 height 375
click at [772, 238] on div at bounding box center [774, 260] width 169 height 375
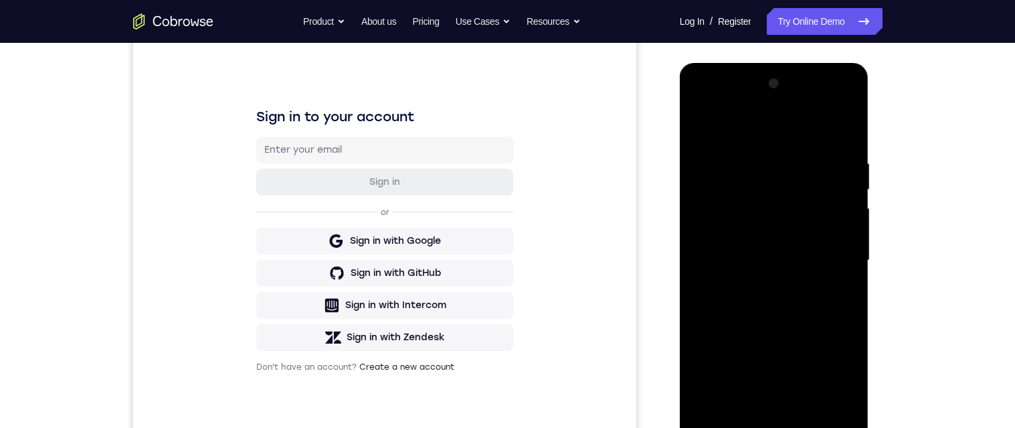
click at [804, 260] on div at bounding box center [774, 260] width 169 height 375
click at [821, 308] on div at bounding box center [774, 260] width 169 height 375
click at [810, 307] on div at bounding box center [774, 260] width 169 height 375
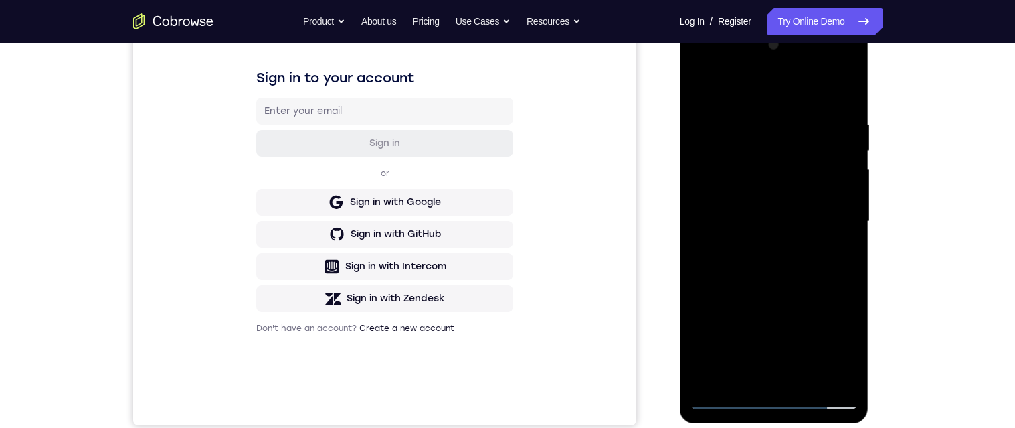
click at [814, 280] on div at bounding box center [774, 221] width 169 height 375
click at [817, 381] on div at bounding box center [774, 221] width 169 height 375
click at [822, 268] on div at bounding box center [774, 221] width 169 height 375
click at [849, 243] on div at bounding box center [774, 221] width 169 height 375
click at [774, 228] on div at bounding box center [774, 221] width 169 height 375
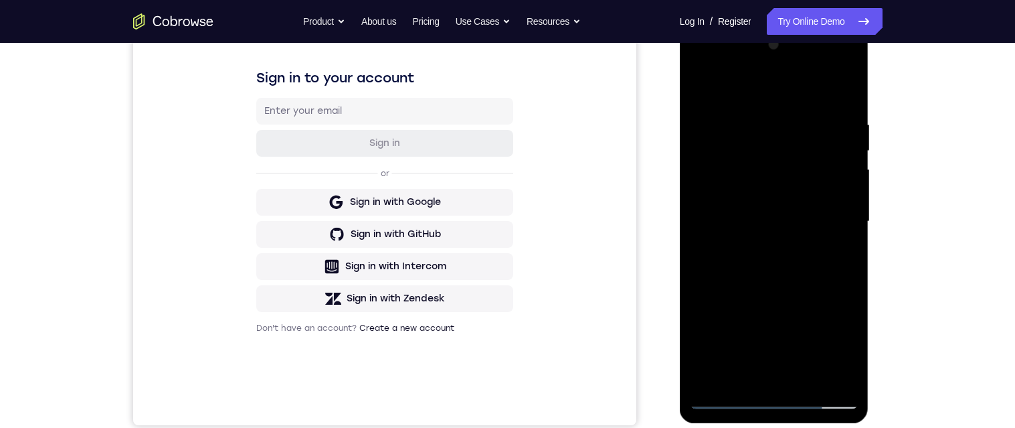
scroll to position [132, 0]
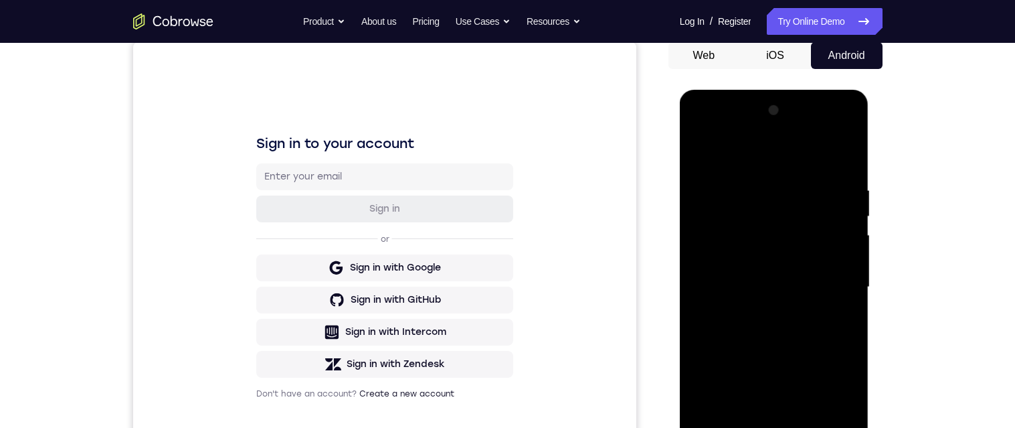
click at [774, 211] on div at bounding box center [774, 287] width 169 height 375
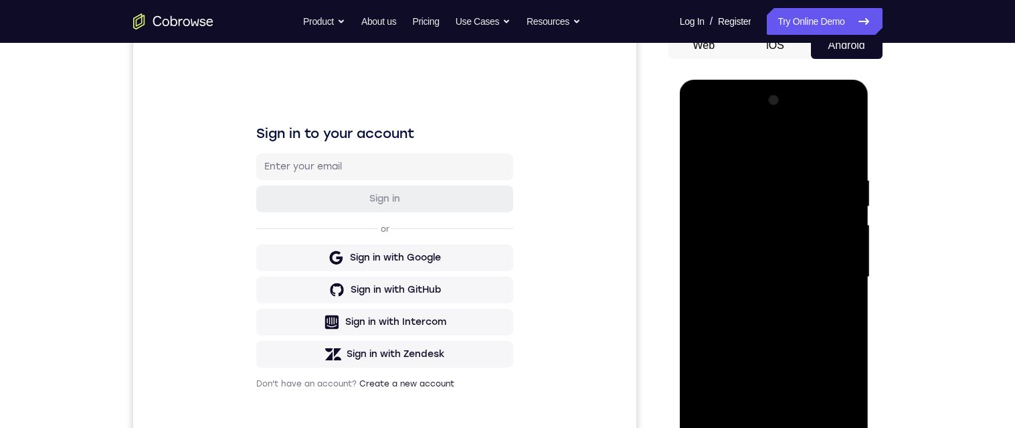
scroll to position [146, 0]
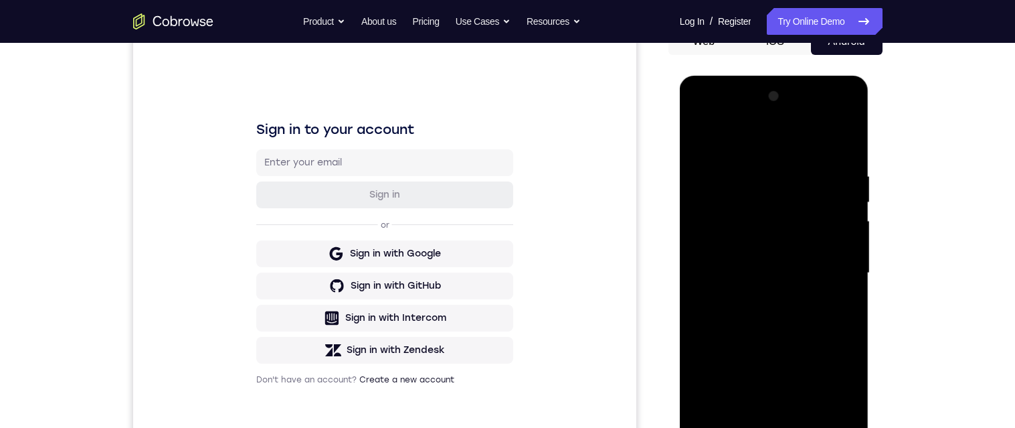
click at [848, 137] on div at bounding box center [774, 273] width 169 height 375
click at [725, 228] on div at bounding box center [774, 273] width 169 height 375
click at [854, 143] on div at bounding box center [774, 273] width 169 height 375
click at [750, 227] on div at bounding box center [774, 273] width 169 height 375
click at [848, 145] on div at bounding box center [774, 273] width 169 height 375
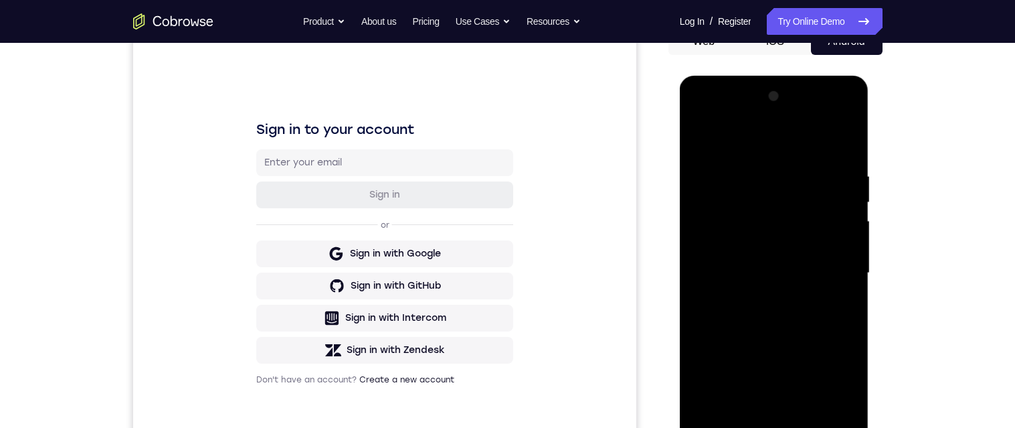
click at [789, 231] on div at bounding box center [774, 273] width 169 height 375
click at [782, 229] on div at bounding box center [774, 273] width 169 height 375
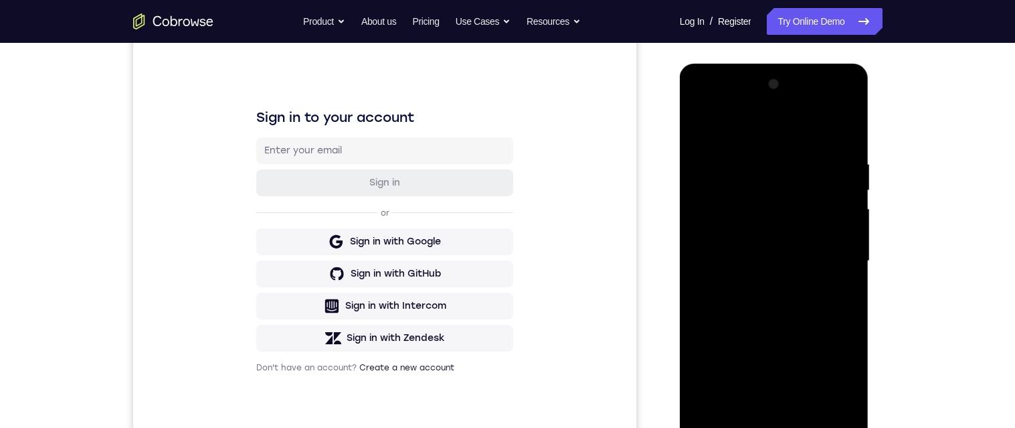
scroll to position [157, 0]
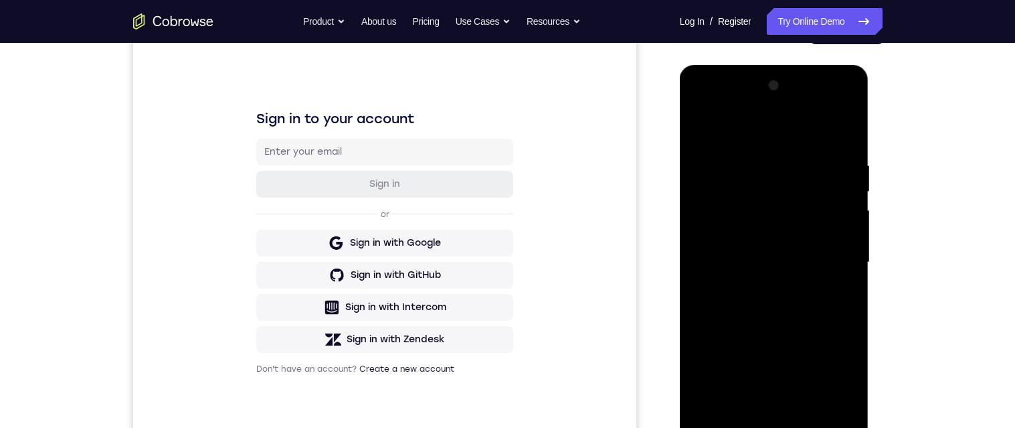
click at [844, 128] on div at bounding box center [774, 262] width 169 height 375
click at [729, 185] on div at bounding box center [774, 262] width 169 height 375
click at [850, 123] on div at bounding box center [774, 262] width 169 height 375
click at [725, 251] on div at bounding box center [774, 262] width 169 height 375
click at [850, 126] on div at bounding box center [774, 262] width 169 height 375
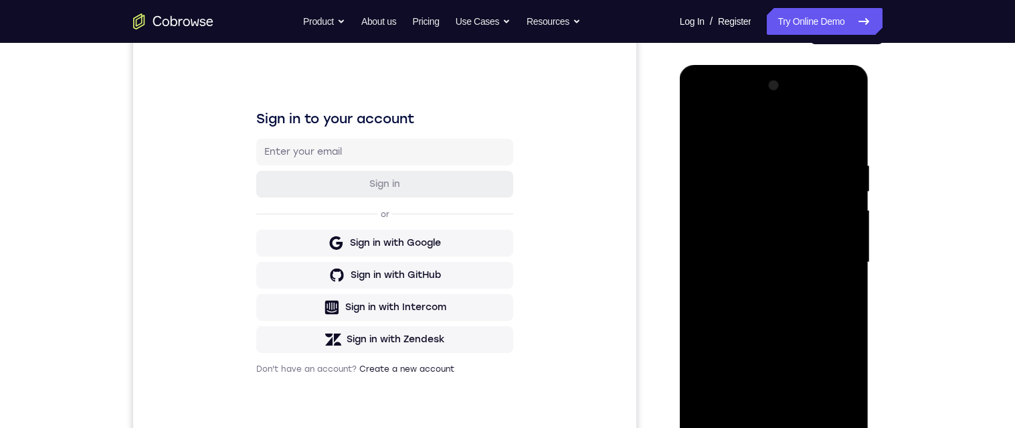
click at [749, 305] on div at bounding box center [774, 262] width 169 height 375
click at [848, 134] on div at bounding box center [774, 262] width 169 height 375
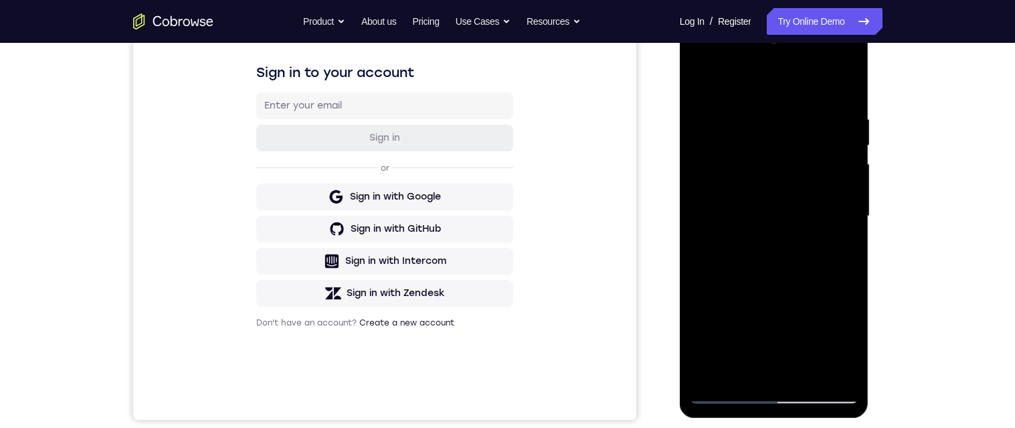
click at [782, 197] on div at bounding box center [774, 216] width 169 height 375
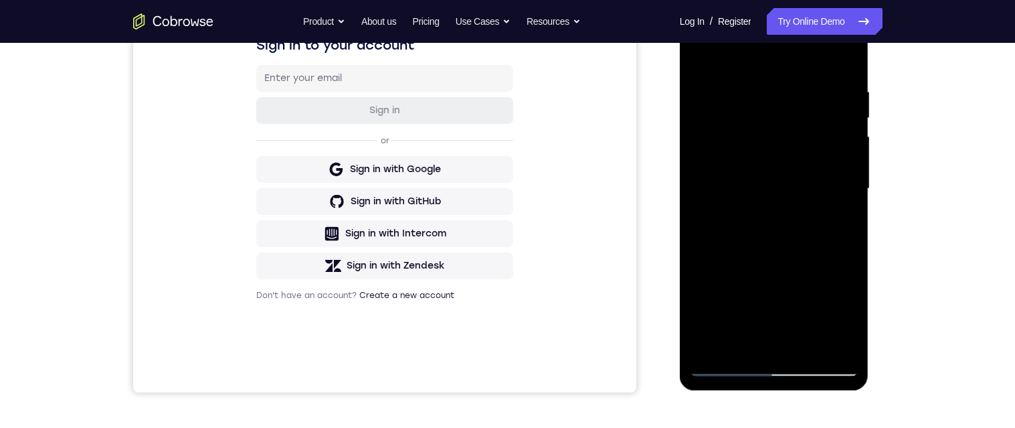
click at [850, 55] on div at bounding box center [774, 188] width 169 height 375
click at [849, 60] on div at bounding box center [774, 188] width 169 height 375
click at [848, 59] on div at bounding box center [774, 188] width 169 height 375
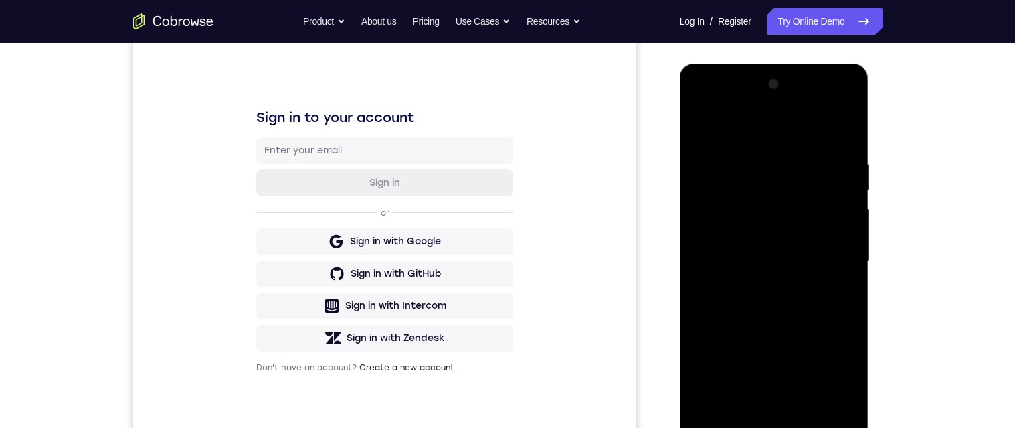
scroll to position [175, 0]
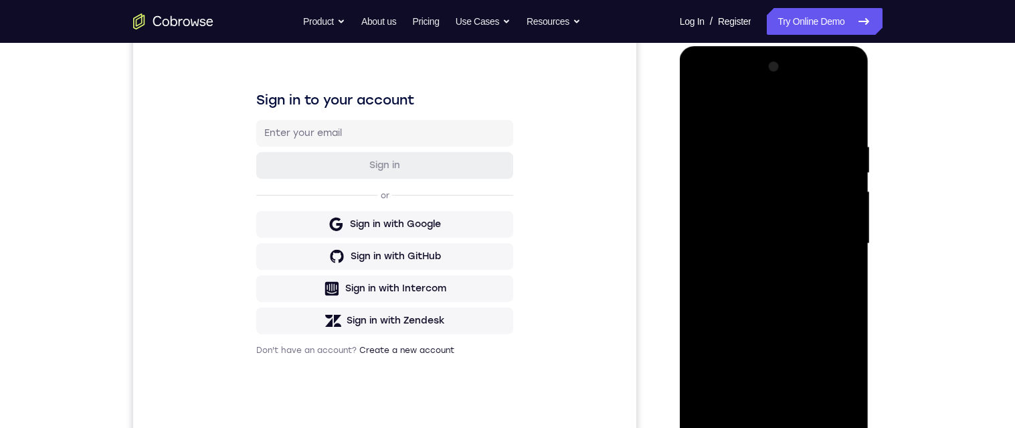
click at [754, 201] on div at bounding box center [774, 243] width 169 height 375
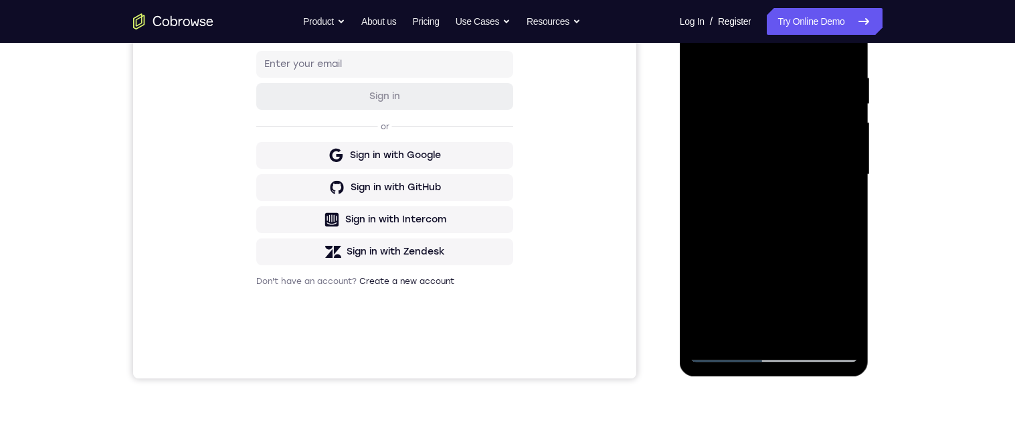
click at [810, 331] on div at bounding box center [774, 174] width 169 height 375
click at [806, 334] on div at bounding box center [774, 174] width 169 height 375
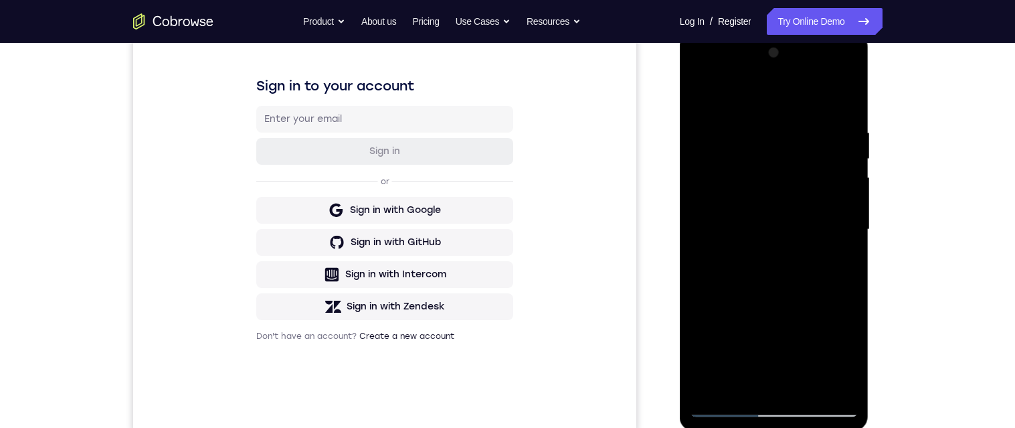
click at [707, 95] on div at bounding box center [774, 229] width 169 height 375
click at [808, 203] on div at bounding box center [774, 229] width 169 height 375
click at [842, 259] on div at bounding box center [774, 229] width 169 height 375
click at [701, 218] on div at bounding box center [774, 229] width 169 height 375
click at [838, 279] on div at bounding box center [774, 229] width 169 height 375
